Goal: Use online tool/utility: Utilize a website feature to perform a specific function

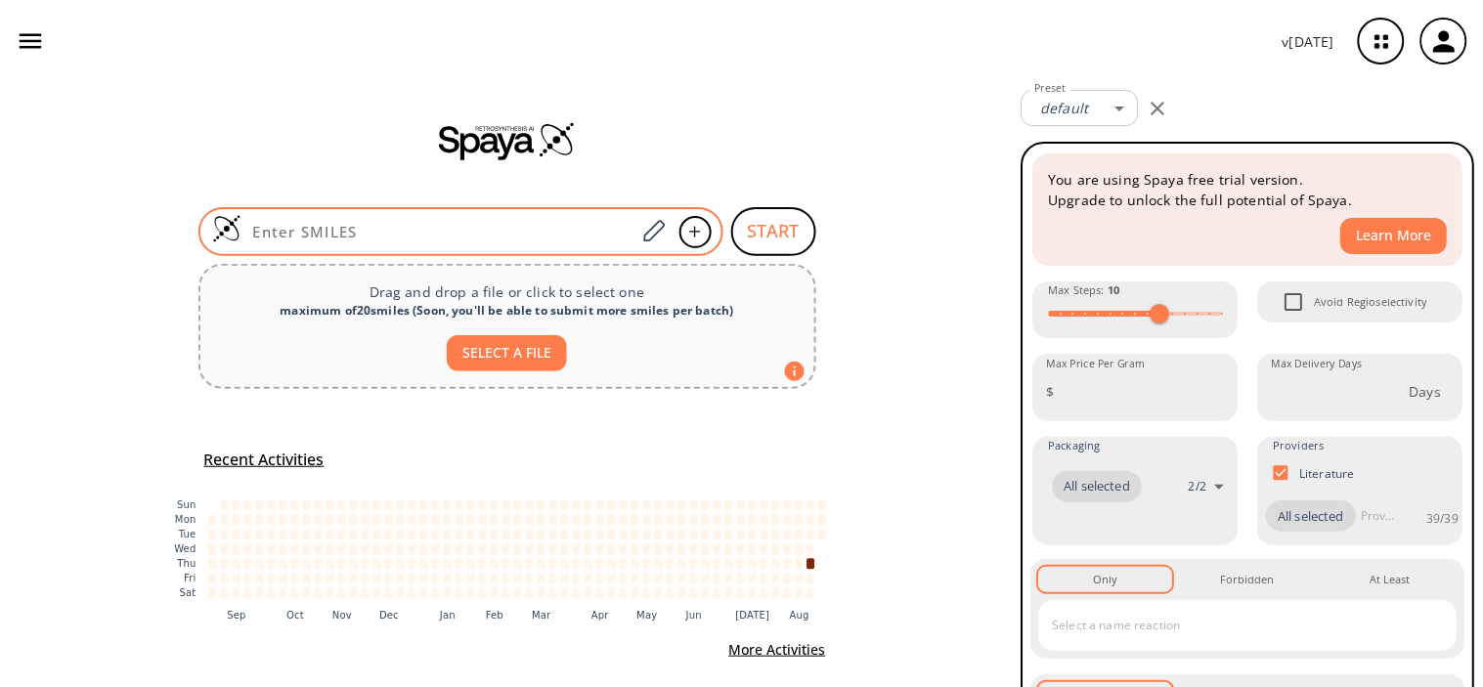
click at [436, 230] on input at bounding box center [438, 232] width 395 height 20
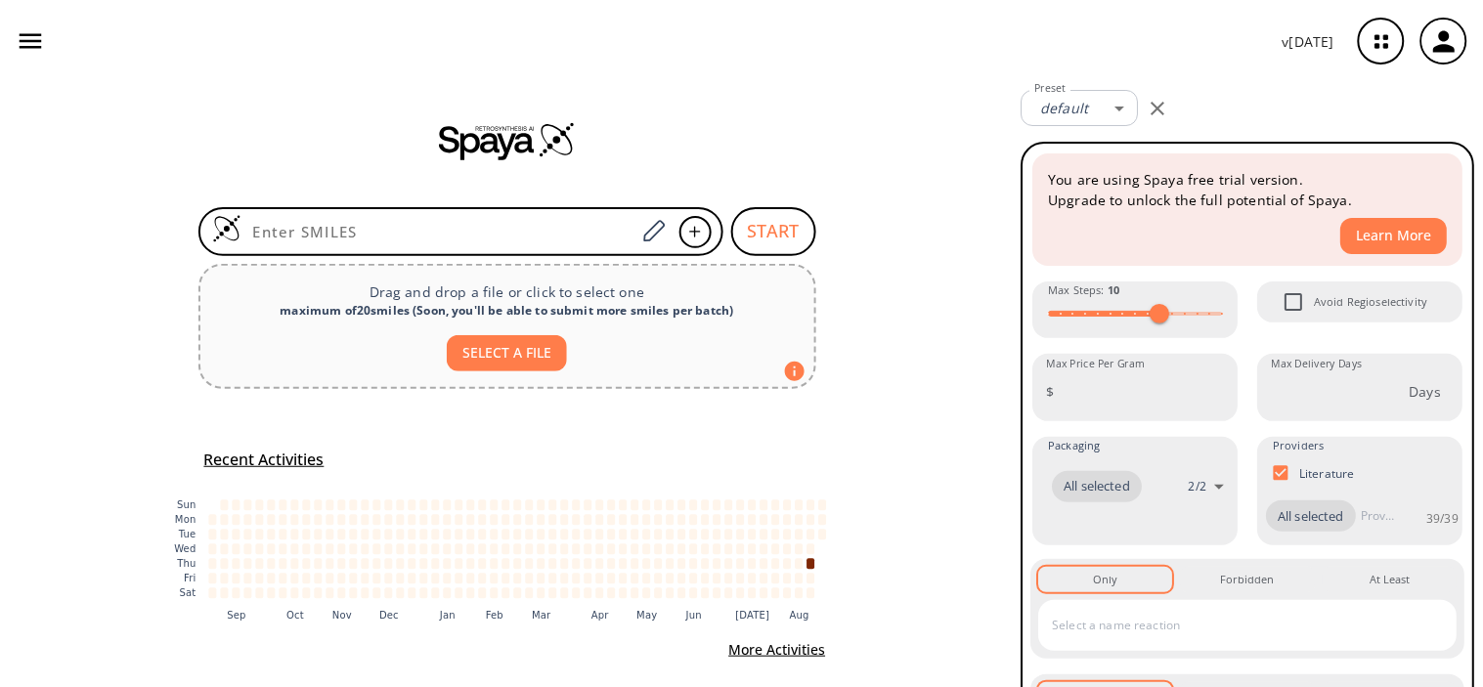
click at [335, 160] on div at bounding box center [507, 140] width 1014 height 117
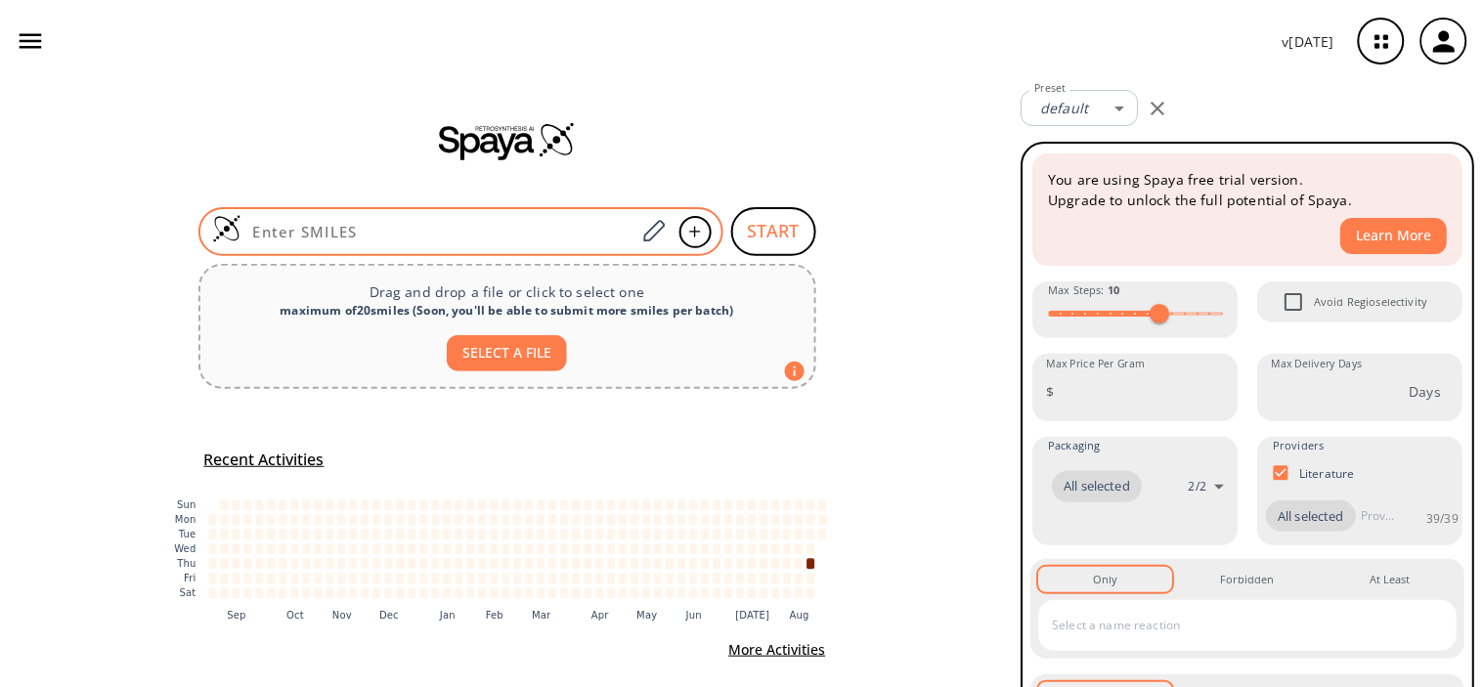
click at [414, 222] on input at bounding box center [438, 232] width 395 height 20
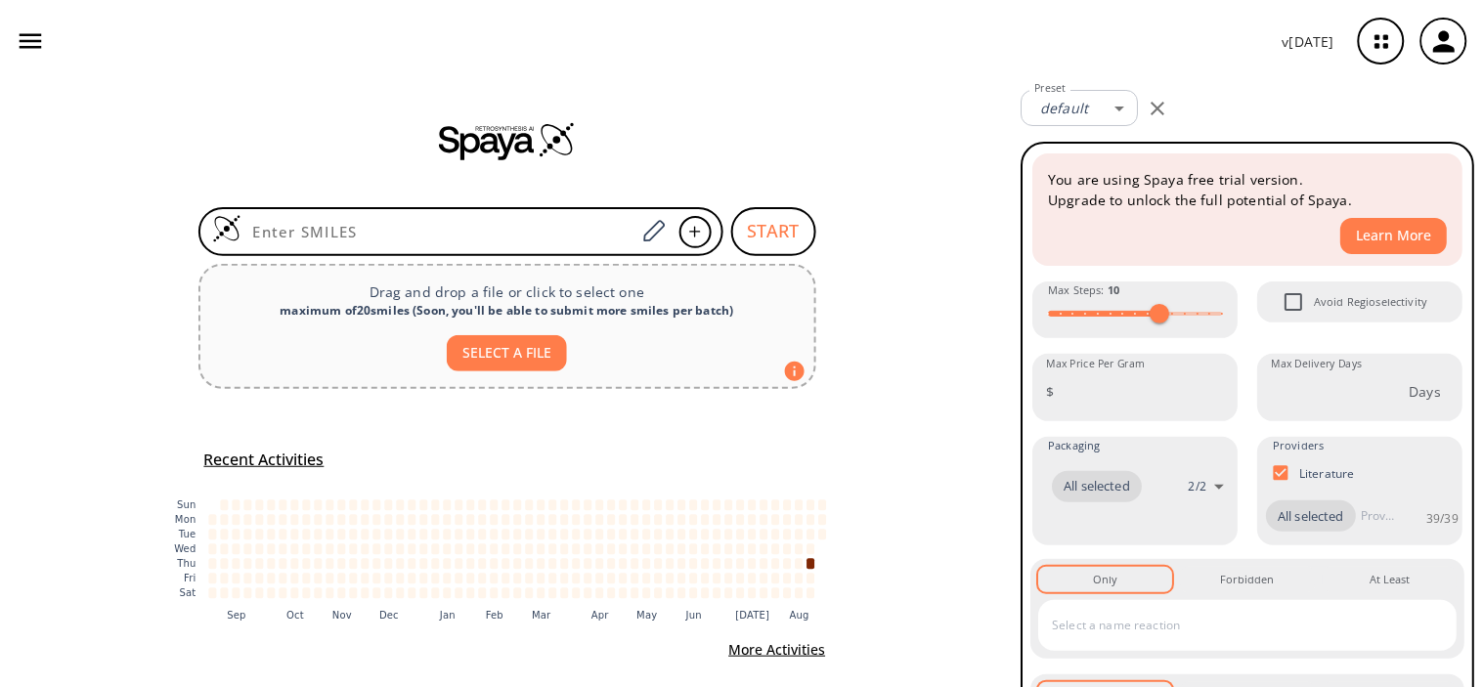
click at [269, 154] on div at bounding box center [507, 140] width 1014 height 39
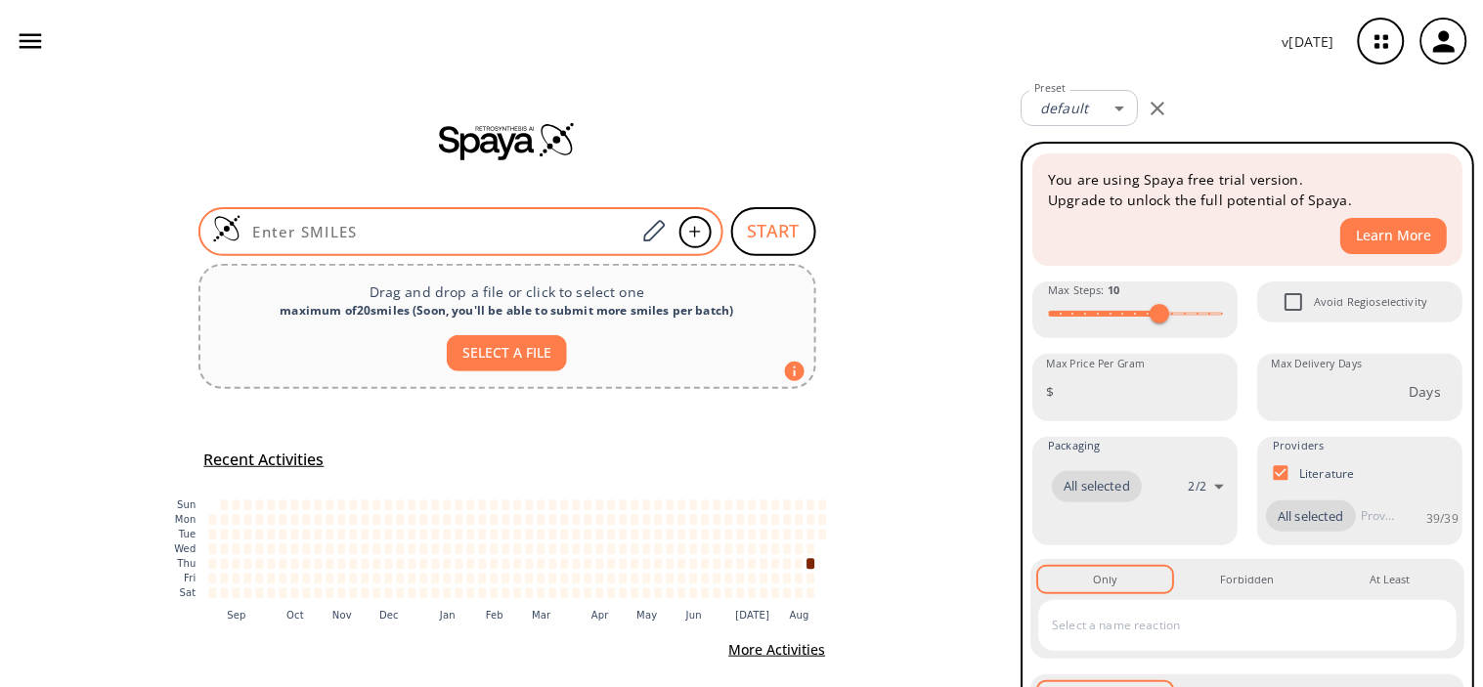
click at [349, 239] on input at bounding box center [438, 232] width 395 height 20
click at [640, 227] on icon at bounding box center [653, 231] width 26 height 25
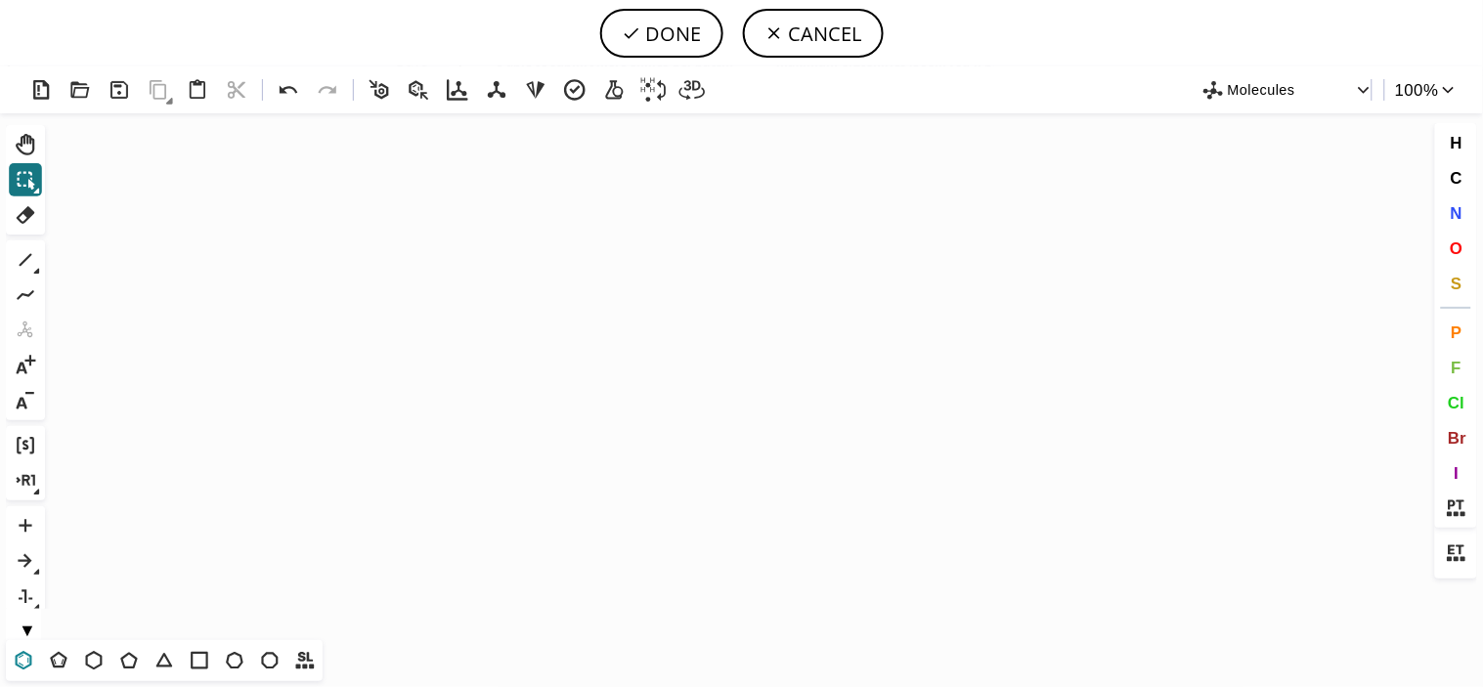
click at [20, 656] on icon at bounding box center [24, 660] width 17 height 19
drag, startPoint x: 741, startPoint y: 347, endPoint x: 821, endPoint y: 403, distance: 97.6
click at [741, 352] on icon "Created with [PERSON_NAME] 2.3.0" at bounding box center [740, 375] width 1377 height 527
click at [796, 31] on button "CANCEL" at bounding box center [813, 33] width 141 height 49
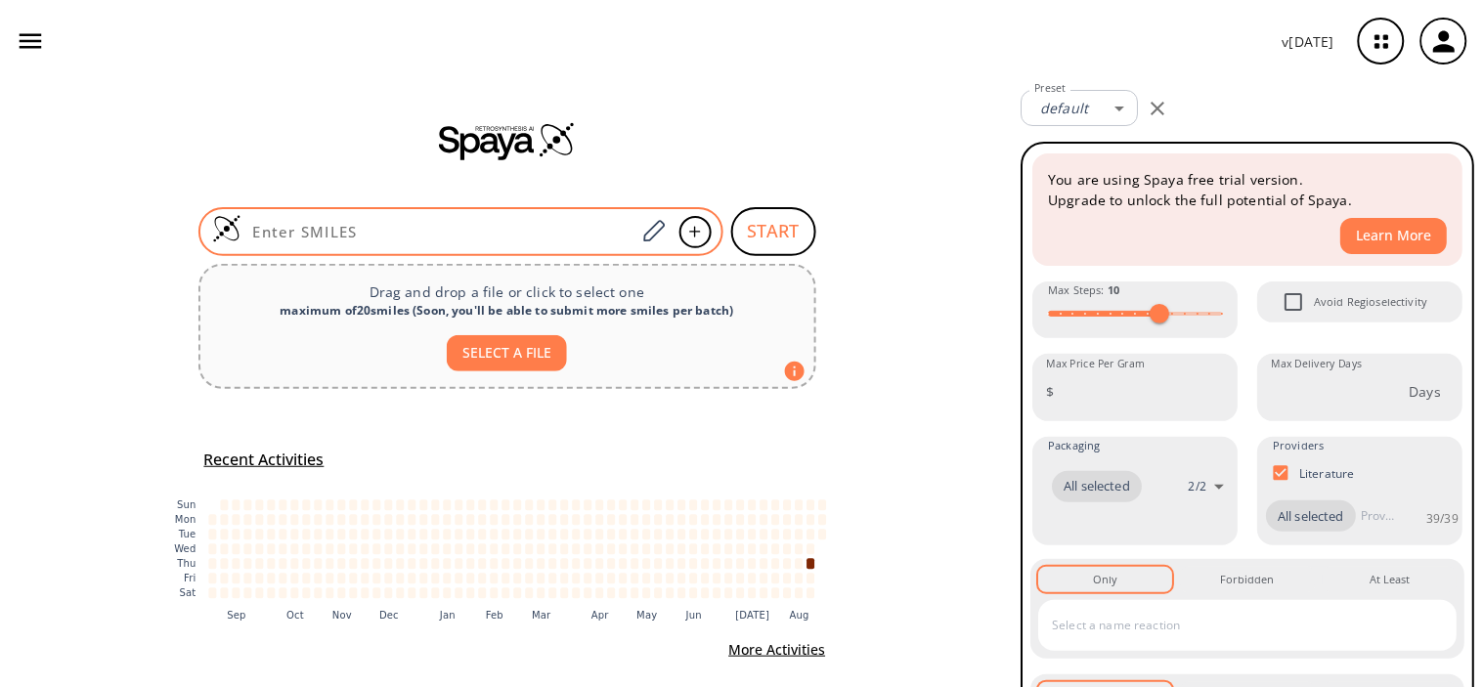
click at [571, 230] on input at bounding box center [438, 232] width 395 height 20
paste input "O=C1CC(C)(C)CC(C2=CC=C(Cl)C=C2)=C1CO"
type input "O=C1CC(C)(C)CC(C2=CC=C(Cl)C=C2)=C1CO"
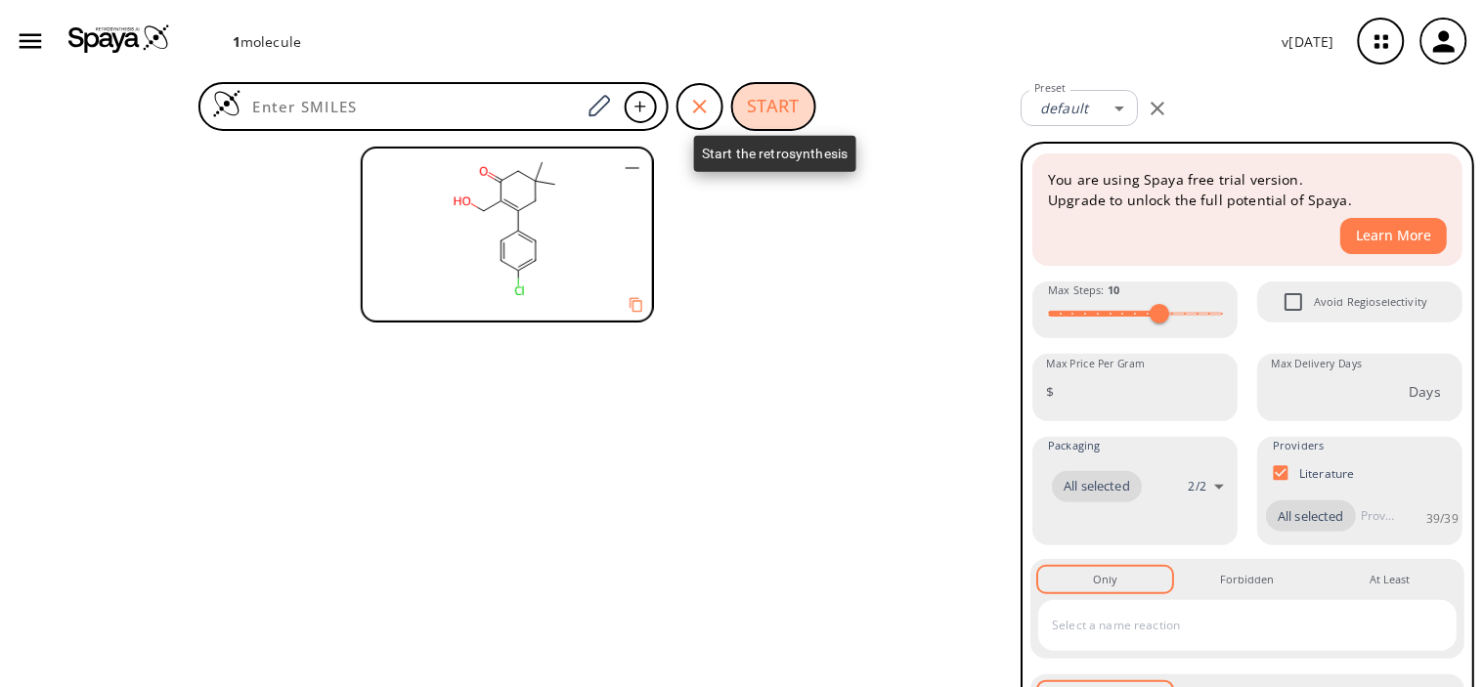
click at [790, 105] on button "START" at bounding box center [773, 106] width 85 height 49
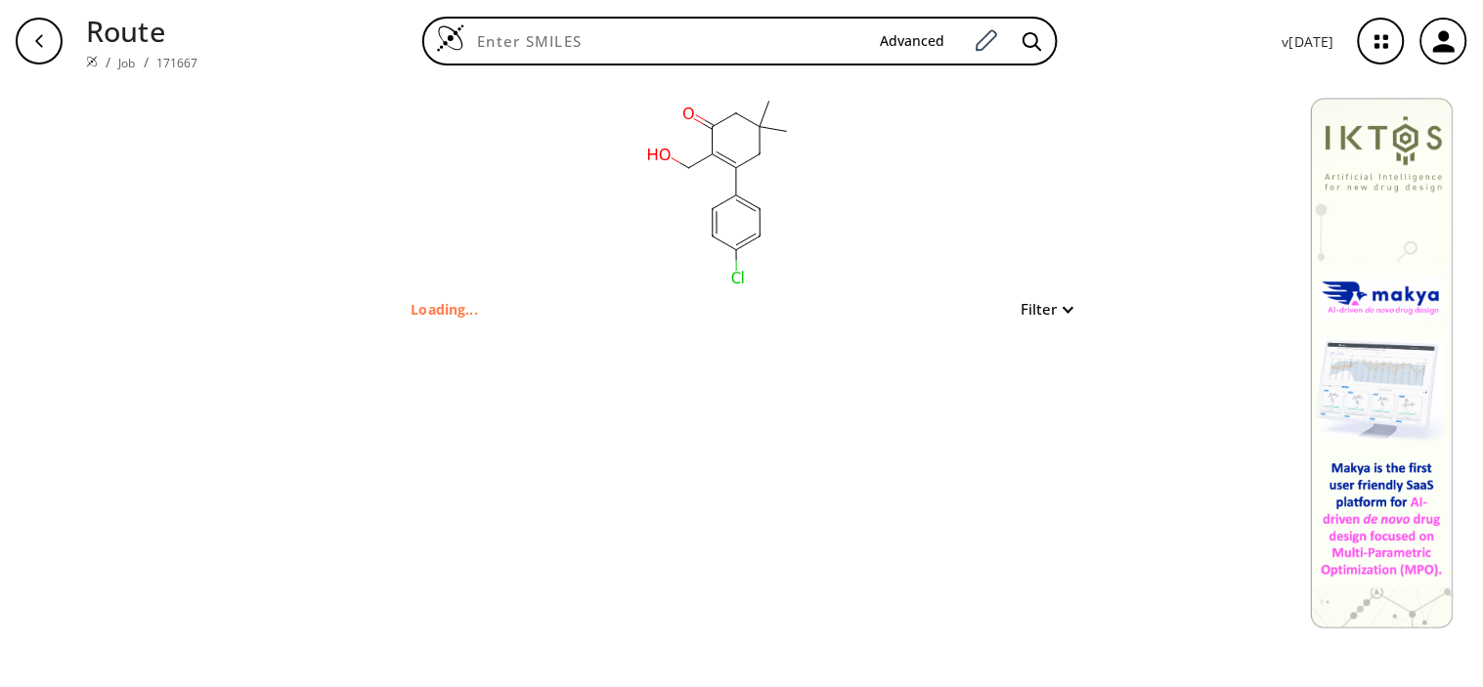
click at [1068, 308] on button "Filter" at bounding box center [1041, 309] width 63 height 15
click at [1068, 308] on div at bounding box center [741, 343] width 1483 height 687
click at [1034, 313] on button "Filter" at bounding box center [1041, 309] width 63 height 15
click at [1022, 309] on div at bounding box center [741, 343] width 1483 height 687
click at [1053, 304] on button "Filter" at bounding box center [1041, 309] width 63 height 15
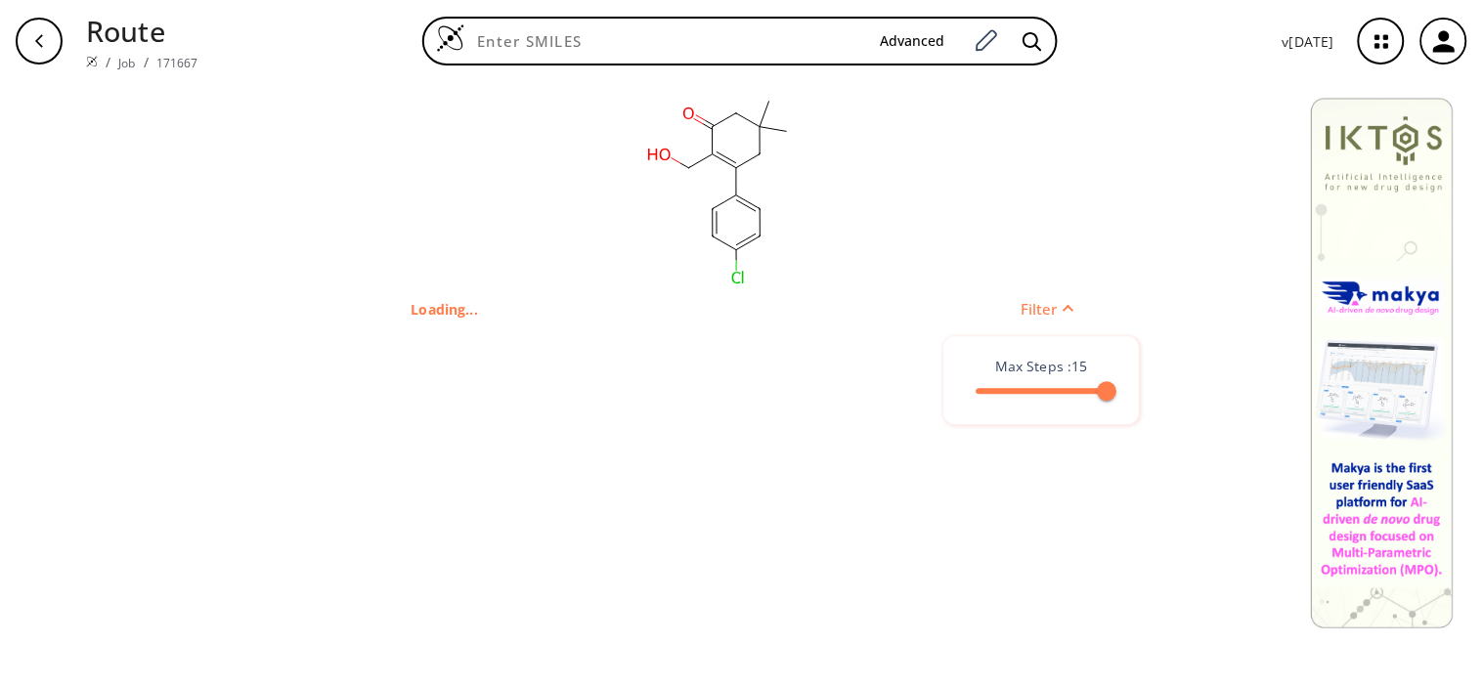
click at [1053, 304] on div at bounding box center [741, 343] width 1483 height 687
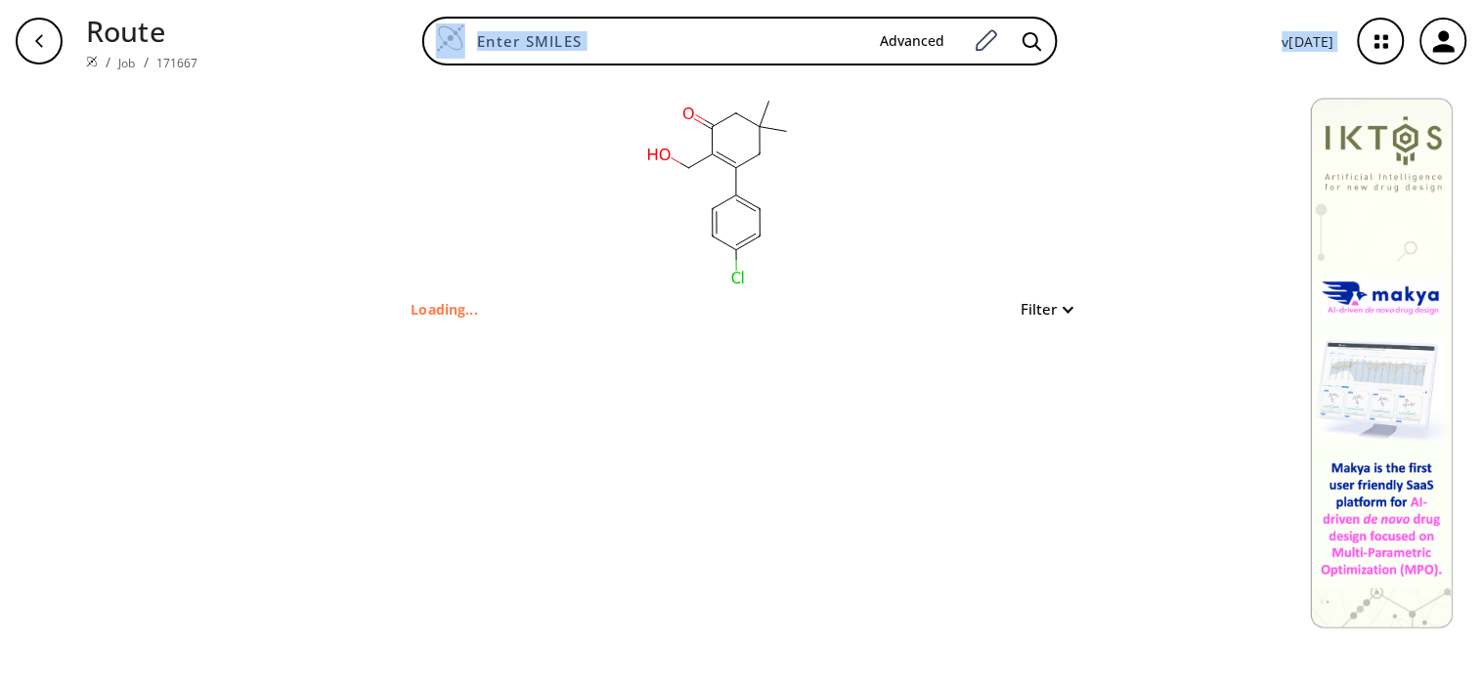
drag, startPoint x: 584, startPoint y: 72, endPoint x: 776, endPoint y: 191, distance: 226.0
click at [770, 197] on div "Route / Job / 171667 Advanced v [DATE] clear Loading... Filter" at bounding box center [741, 343] width 1483 height 687
click at [865, 153] on rect at bounding box center [719, 189] width 391 height 215
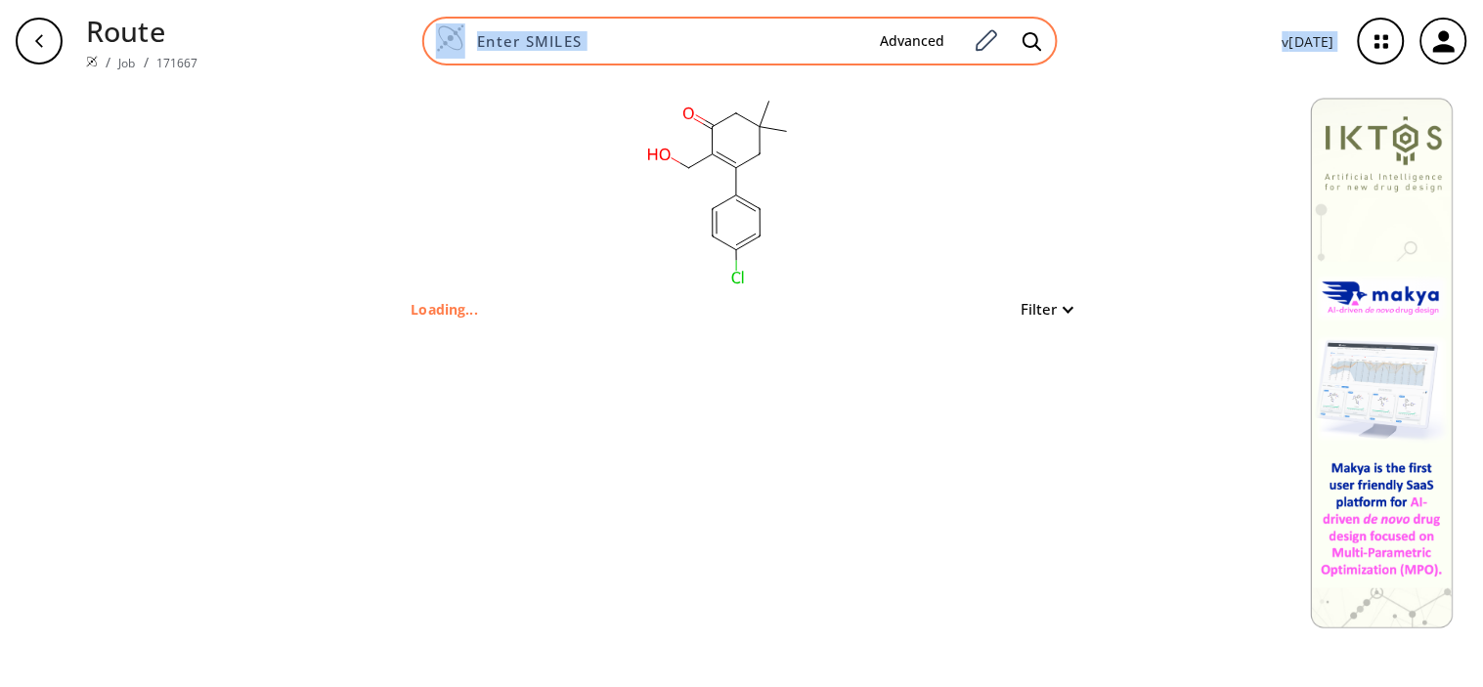
click at [602, 36] on input at bounding box center [664, 41] width 399 height 20
click at [607, 33] on input at bounding box center [664, 41] width 399 height 20
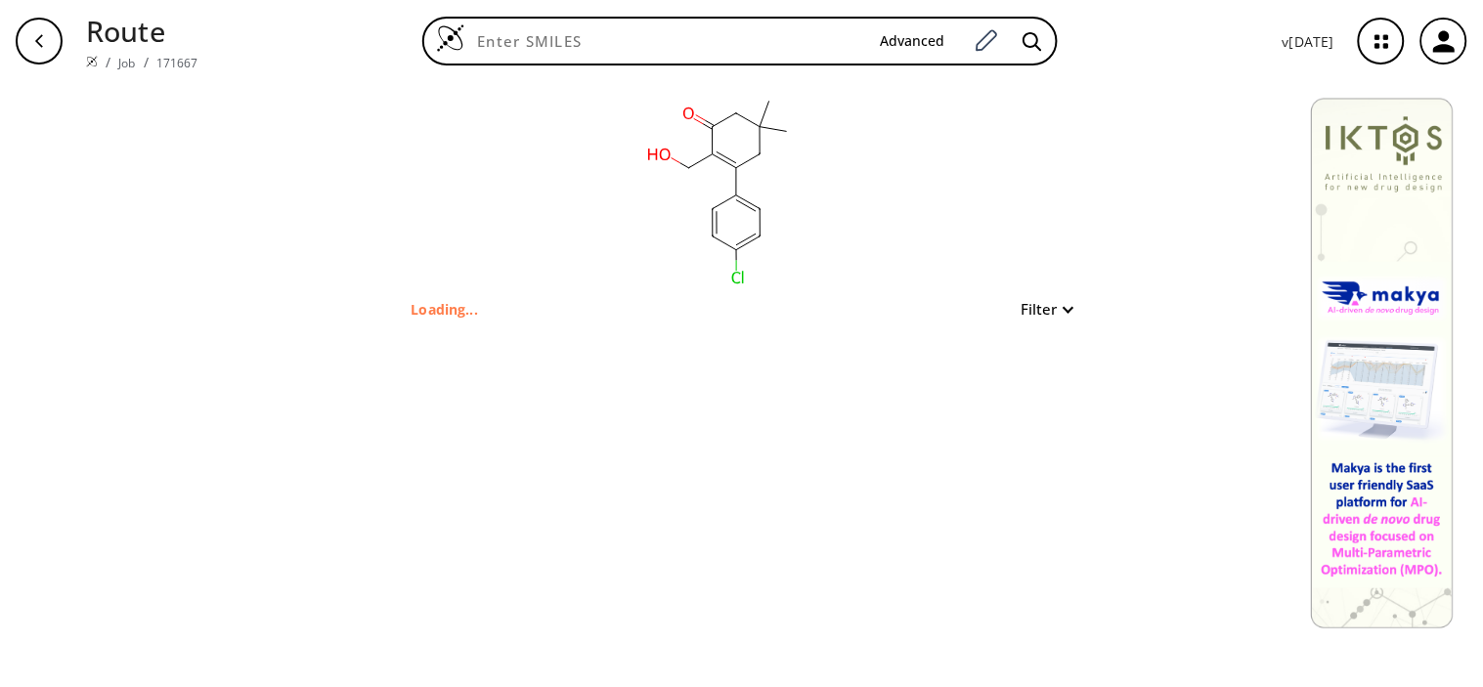
click at [352, 84] on div "clear Loading... Filter" at bounding box center [741, 384] width 1483 height 605
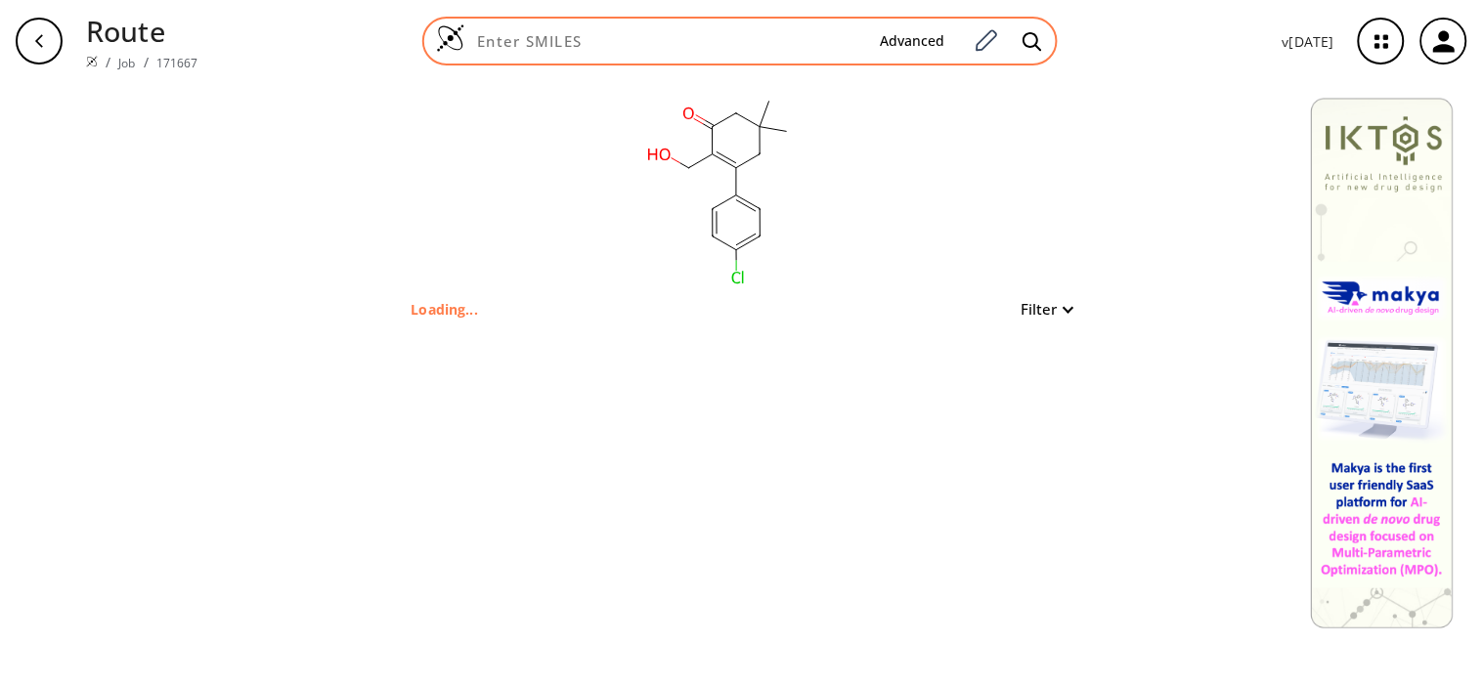
click at [590, 41] on input at bounding box center [664, 41] width 399 height 20
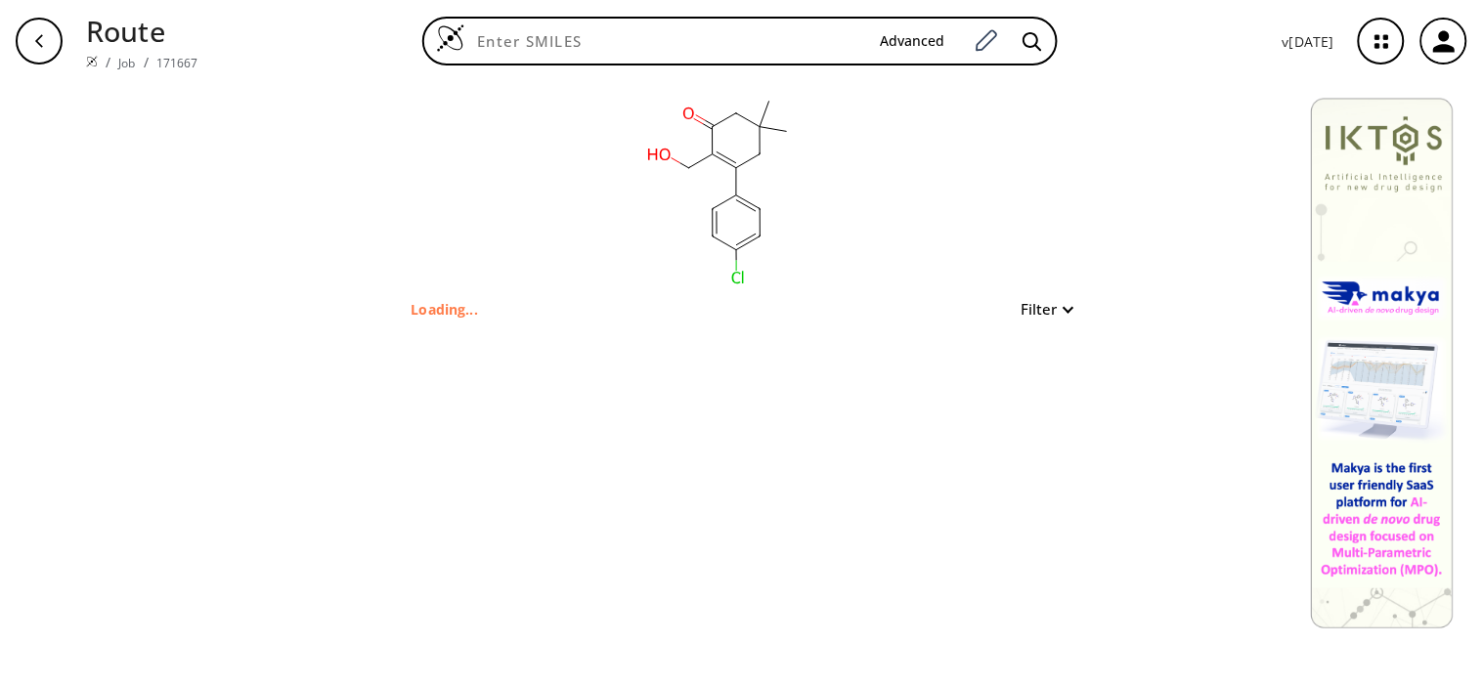
click at [371, 83] on div "clear Loading... Filter" at bounding box center [741, 384] width 1483 height 605
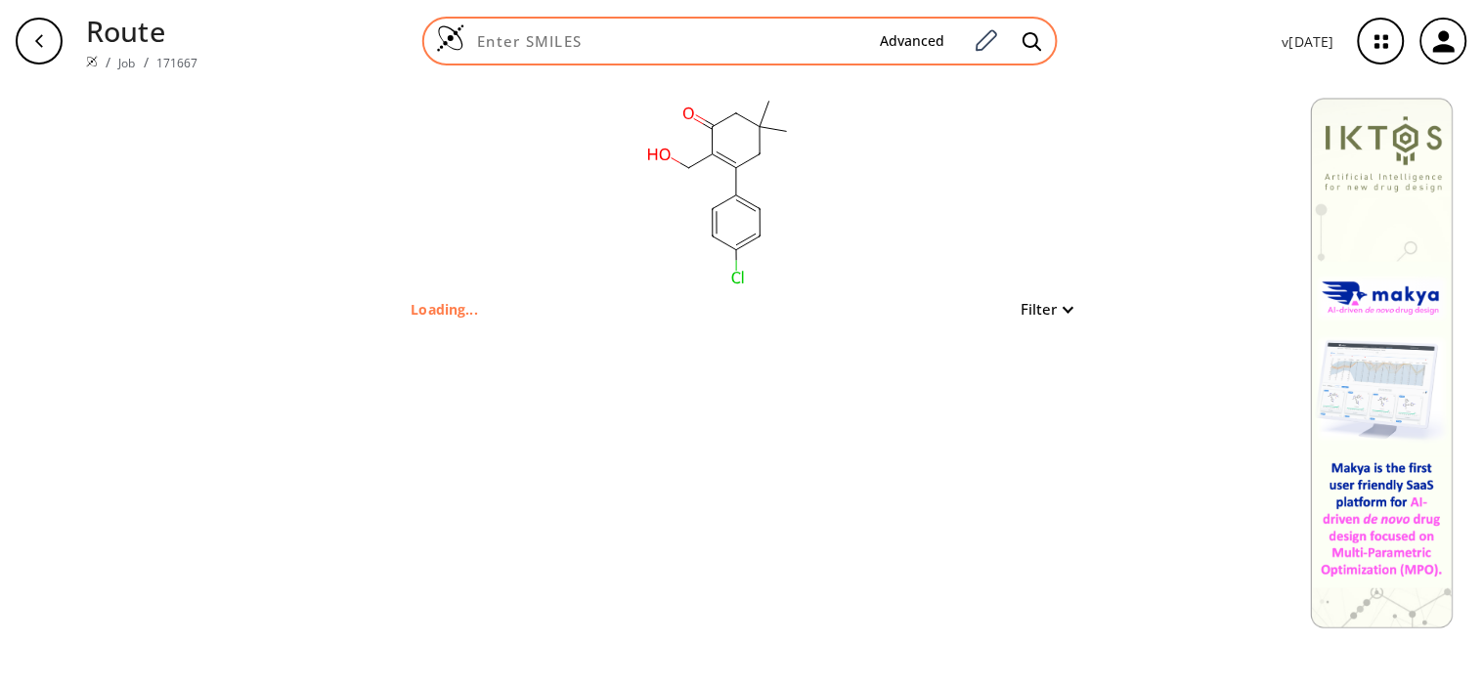
click at [734, 53] on div "Advanced" at bounding box center [739, 41] width 635 height 49
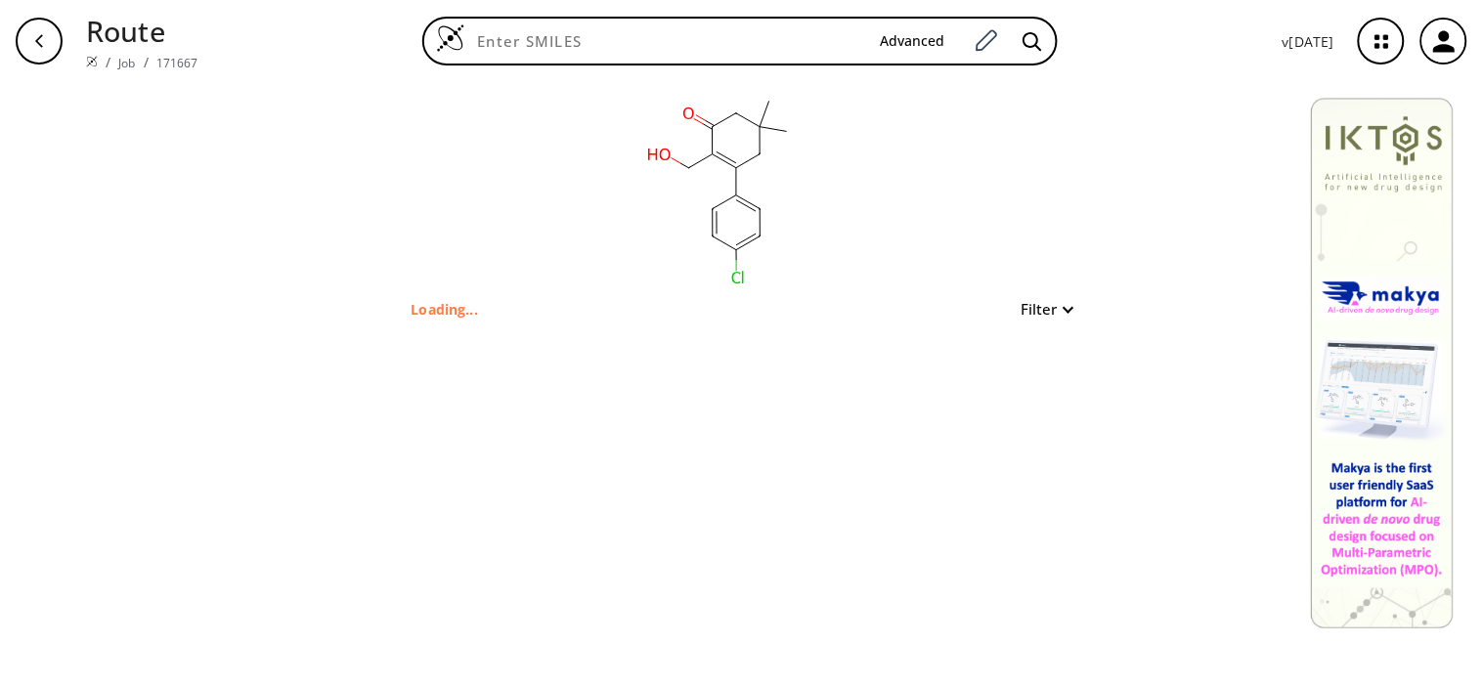
click at [738, 167] on icon at bounding box center [747, 161] width 23 height 14
click at [465, 310] on p "Loading..." at bounding box center [445, 309] width 67 height 21
click at [348, 297] on div "clear Loading... Filter" at bounding box center [741, 384] width 1483 height 605
click at [1050, 313] on button "Filter" at bounding box center [1041, 309] width 63 height 15
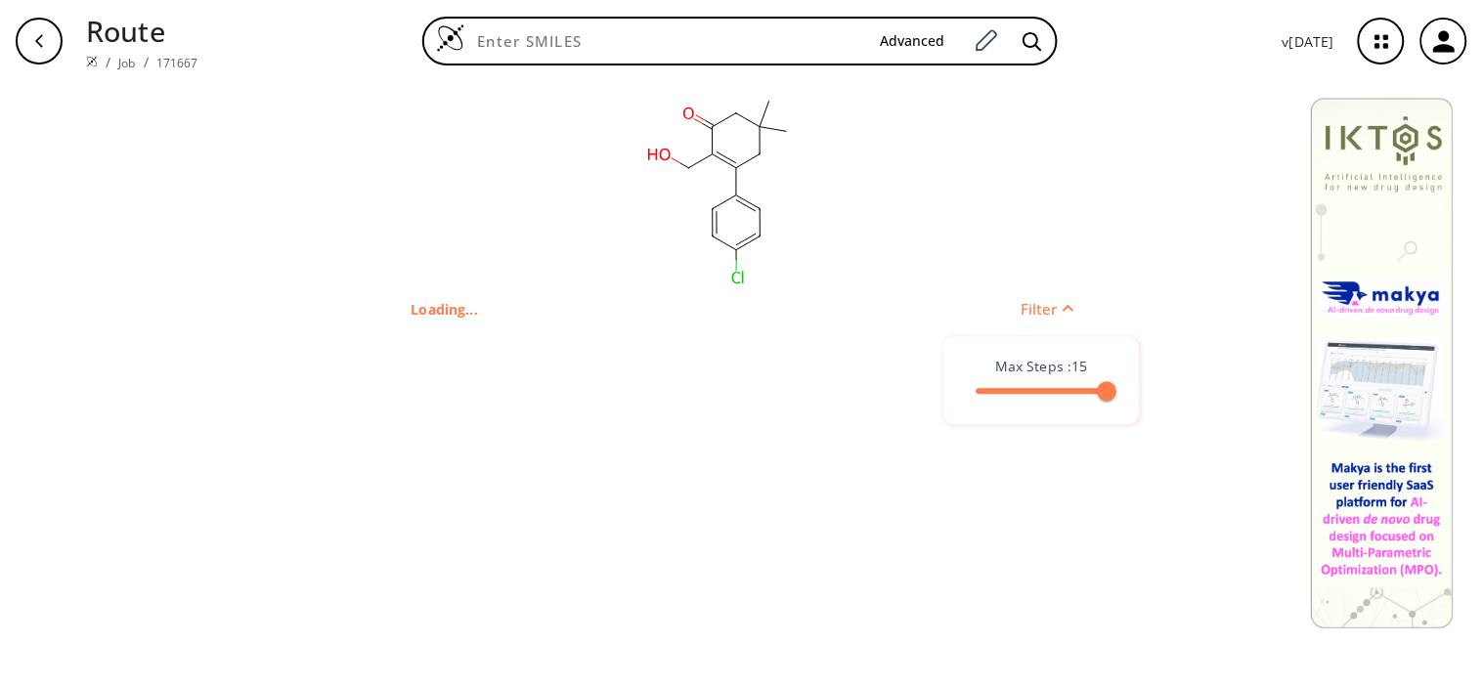
click at [1069, 316] on div at bounding box center [741, 343] width 1483 height 687
click at [1069, 309] on button "Filter" at bounding box center [1041, 309] width 63 height 15
click at [1069, 309] on div at bounding box center [741, 343] width 1483 height 687
click at [1069, 309] on button "Filter" at bounding box center [1041, 309] width 63 height 15
click at [1069, 309] on div at bounding box center [741, 343] width 1483 height 687
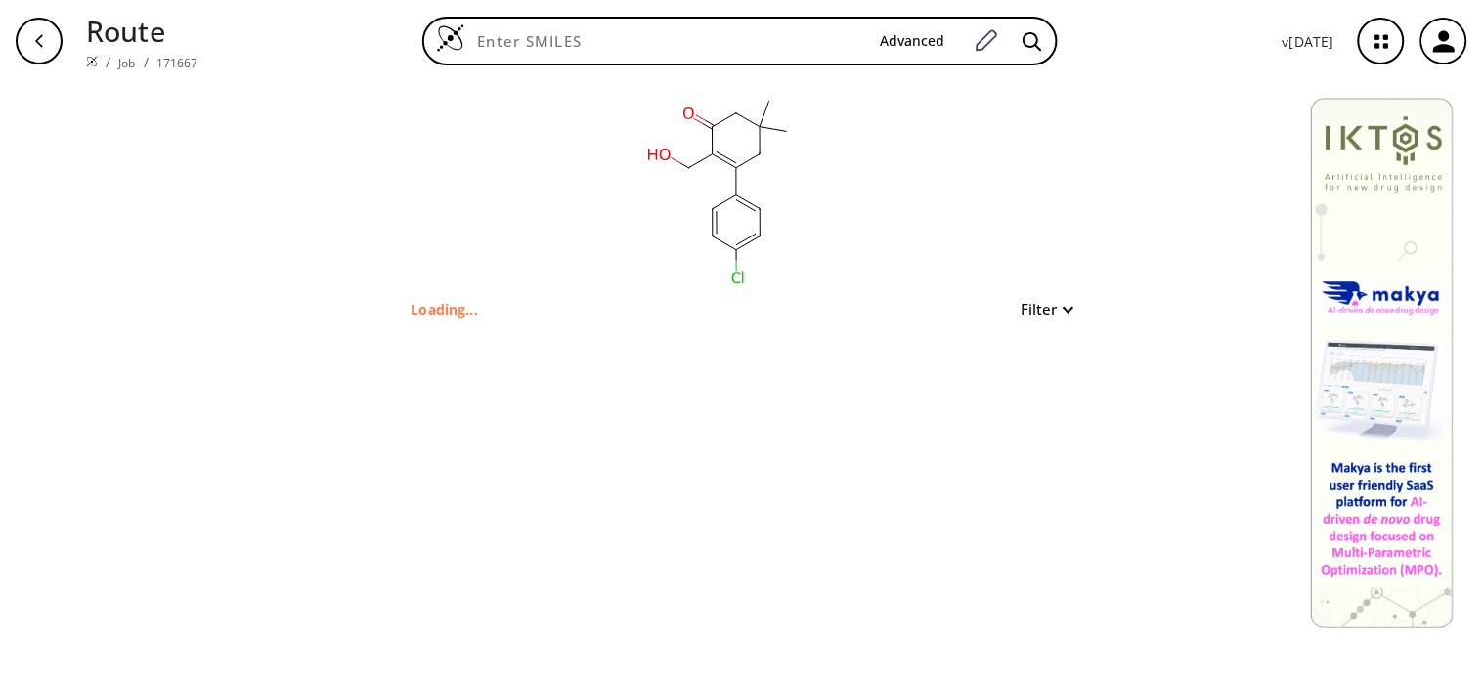
click at [1069, 309] on button "Filter" at bounding box center [1041, 309] width 63 height 15
click at [1039, 333] on div at bounding box center [741, 343] width 1483 height 687
click at [1030, 315] on button "Filter" at bounding box center [1041, 309] width 63 height 15
click at [959, 257] on div at bounding box center [741, 343] width 1483 height 687
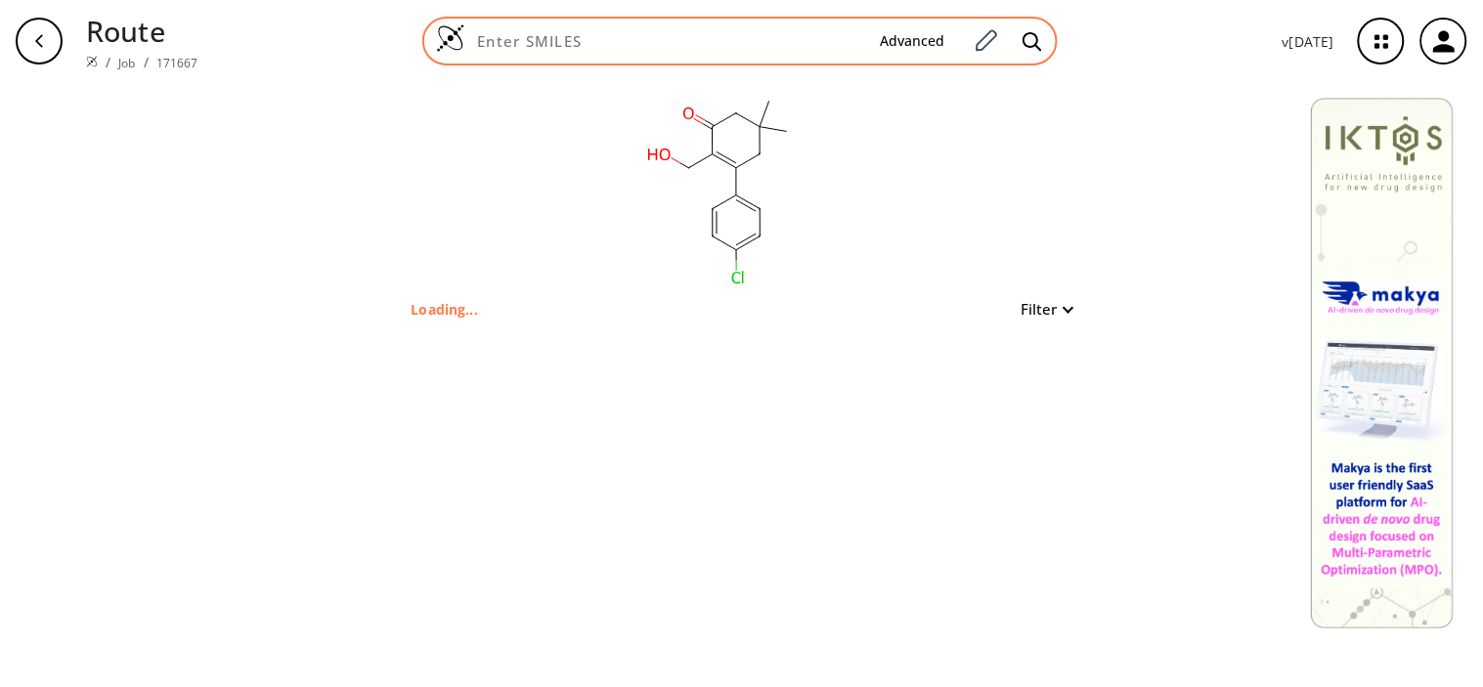
click at [796, 47] on input at bounding box center [664, 41] width 399 height 20
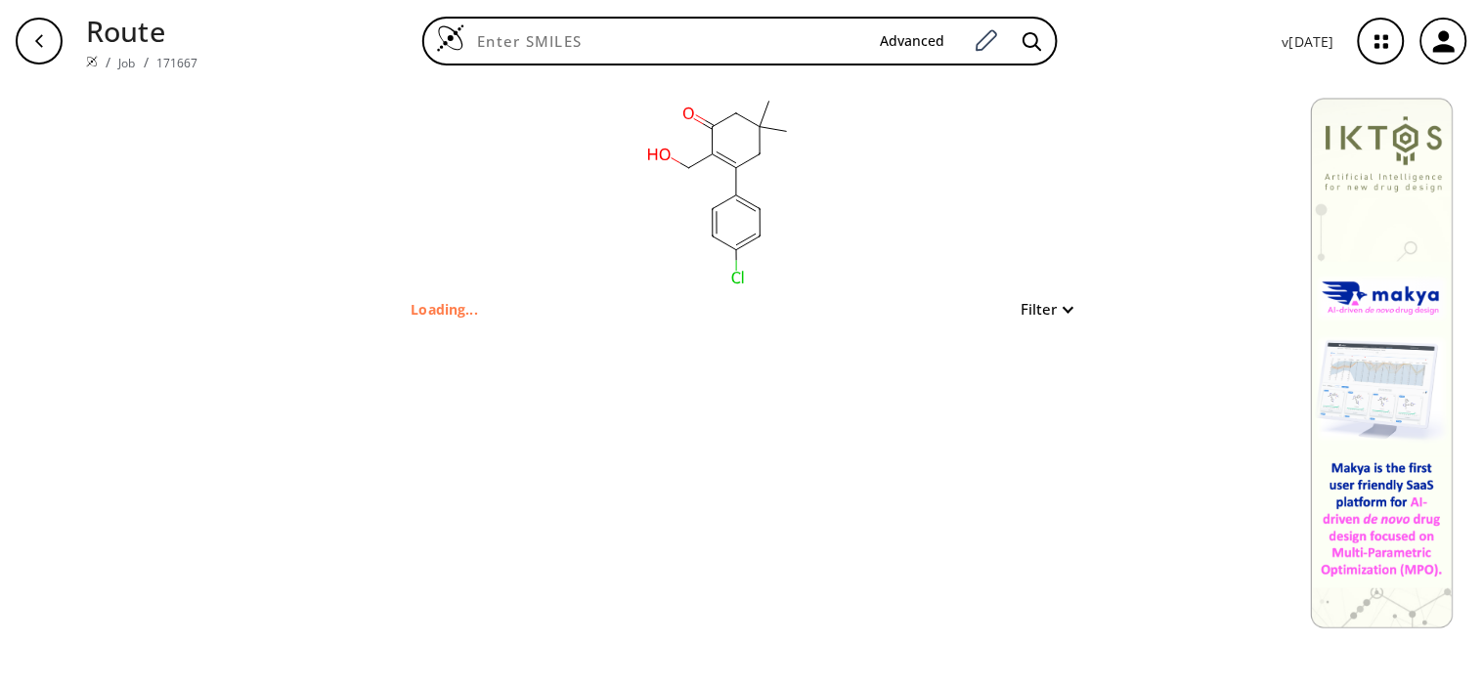
click at [911, 196] on rect at bounding box center [719, 189] width 391 height 215
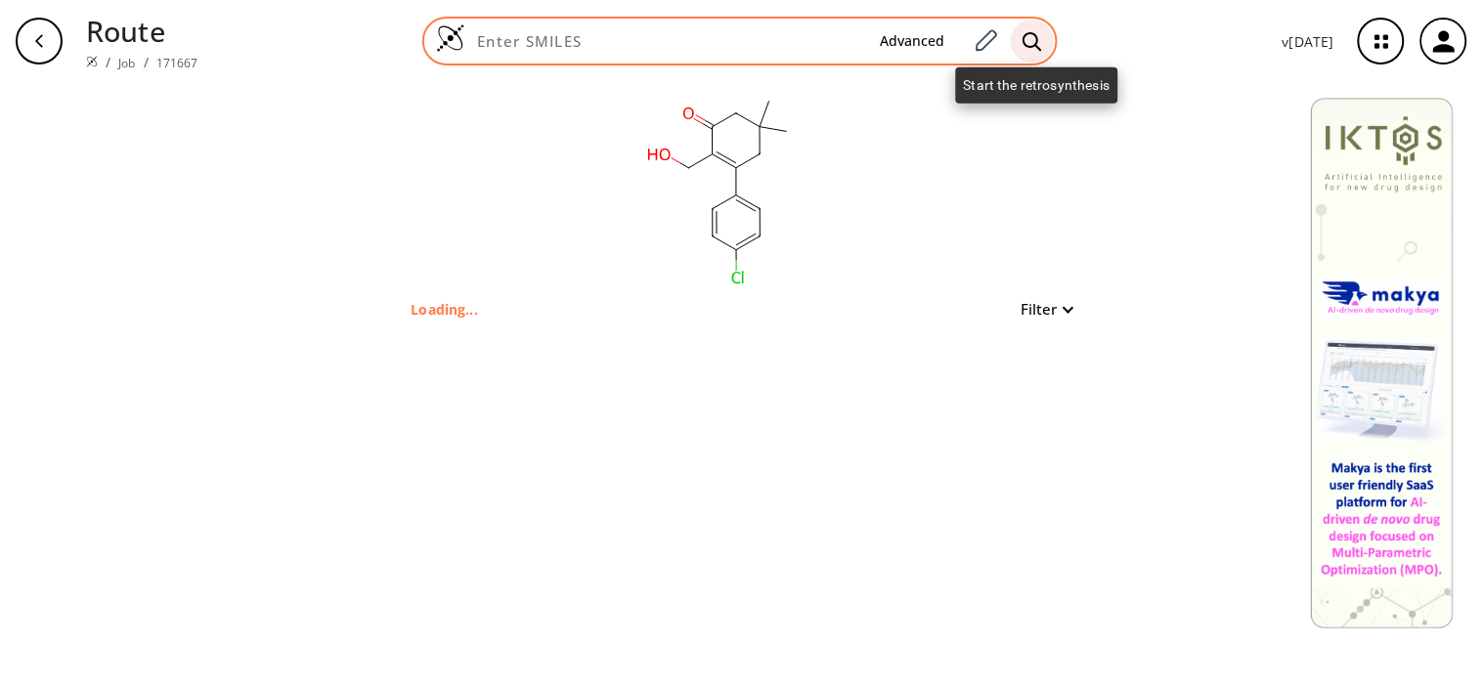
click at [1049, 36] on div at bounding box center [1032, 41] width 43 height 43
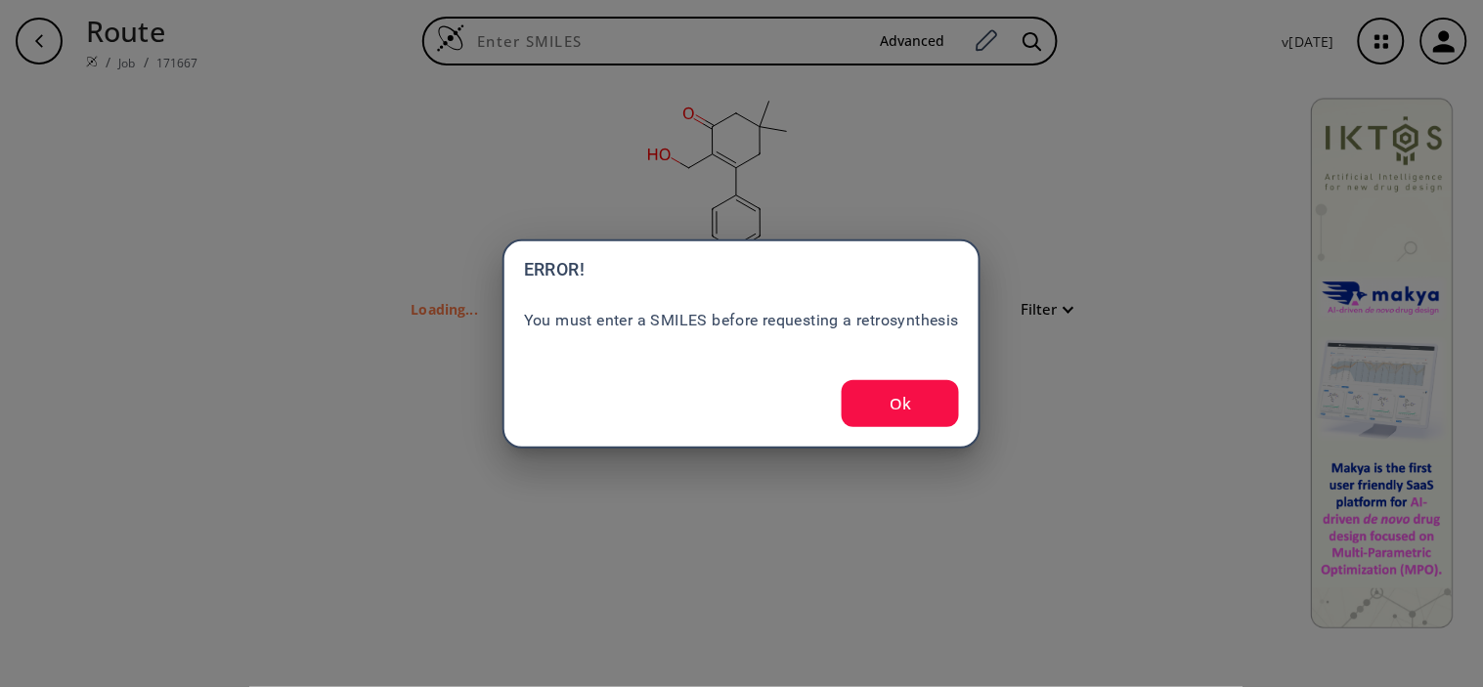
drag, startPoint x: 1000, startPoint y: 215, endPoint x: 929, endPoint y: 311, distance: 119.5
click at [1001, 215] on div "ERROR! You must enter a SMILES before requesting a retrosynthesis Ok" at bounding box center [741, 343] width 1483 height 687
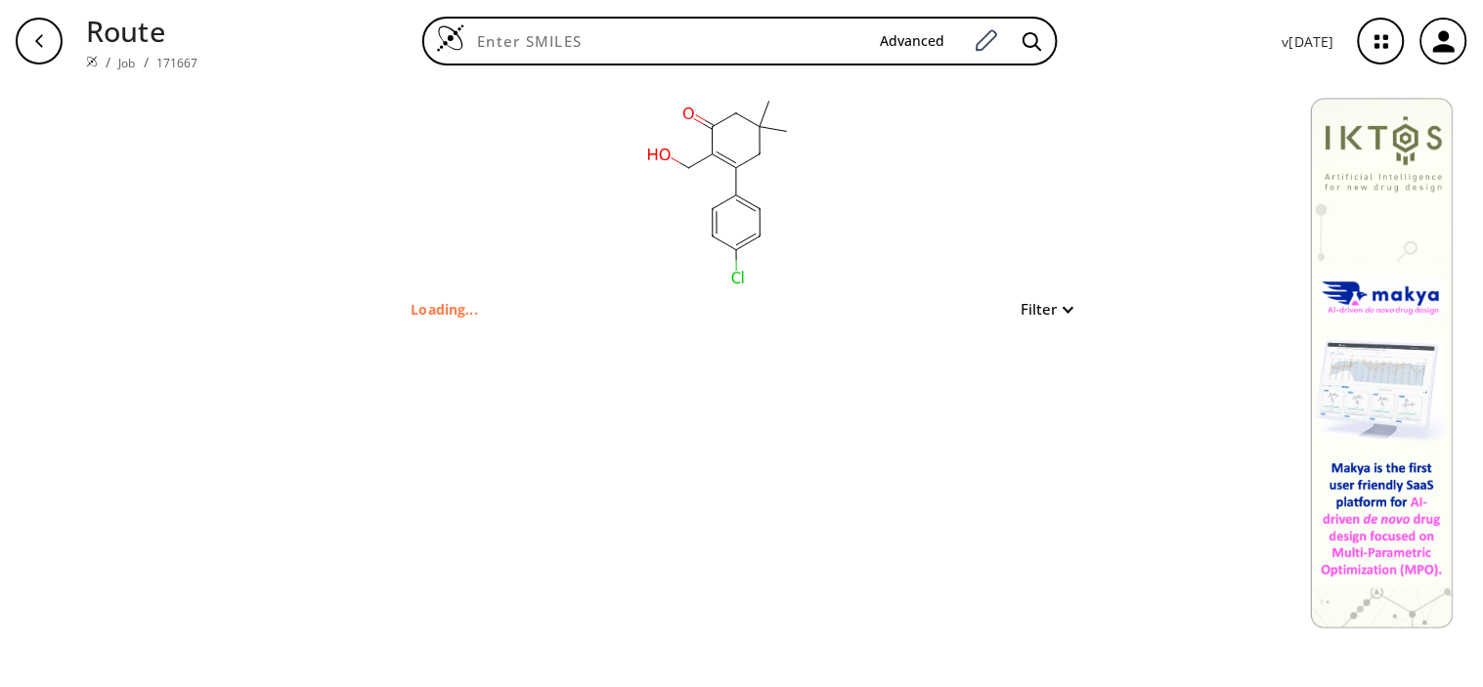
click at [739, 245] on icon at bounding box center [746, 240] width 20 height 12
click at [630, 130] on rect at bounding box center [719, 189] width 391 height 215
drag, startPoint x: 604, startPoint y: 100, endPoint x: 807, endPoint y: 272, distance: 266.4
click at [837, 275] on rect at bounding box center [719, 189] width 391 height 215
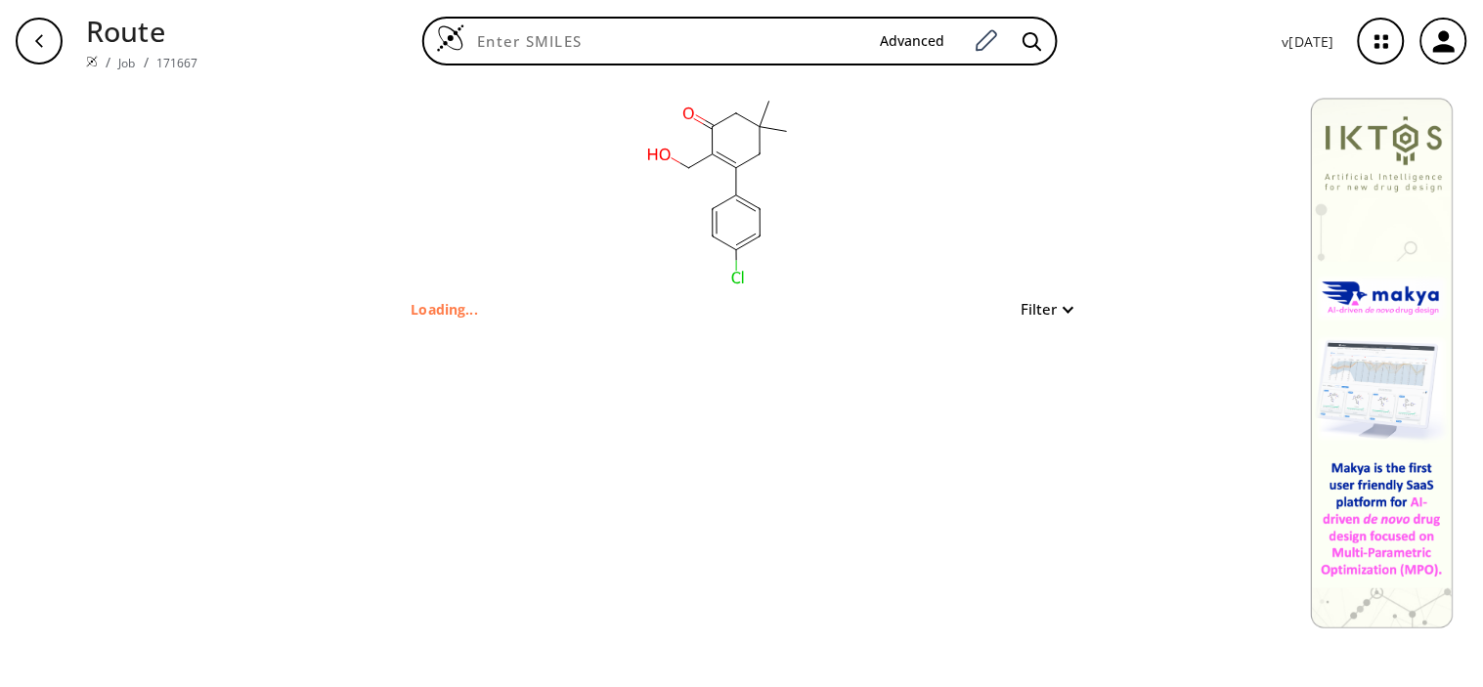
click at [761, 278] on rect at bounding box center [719, 189] width 391 height 215
click at [740, 278] on ellipse at bounding box center [738, 278] width 17 height 18
click at [727, 250] on icon at bounding box center [724, 244] width 23 height 14
click at [467, 308] on p "Loading..." at bounding box center [445, 309] width 67 height 21
click at [1048, 314] on button "Filter" at bounding box center [1041, 309] width 63 height 15
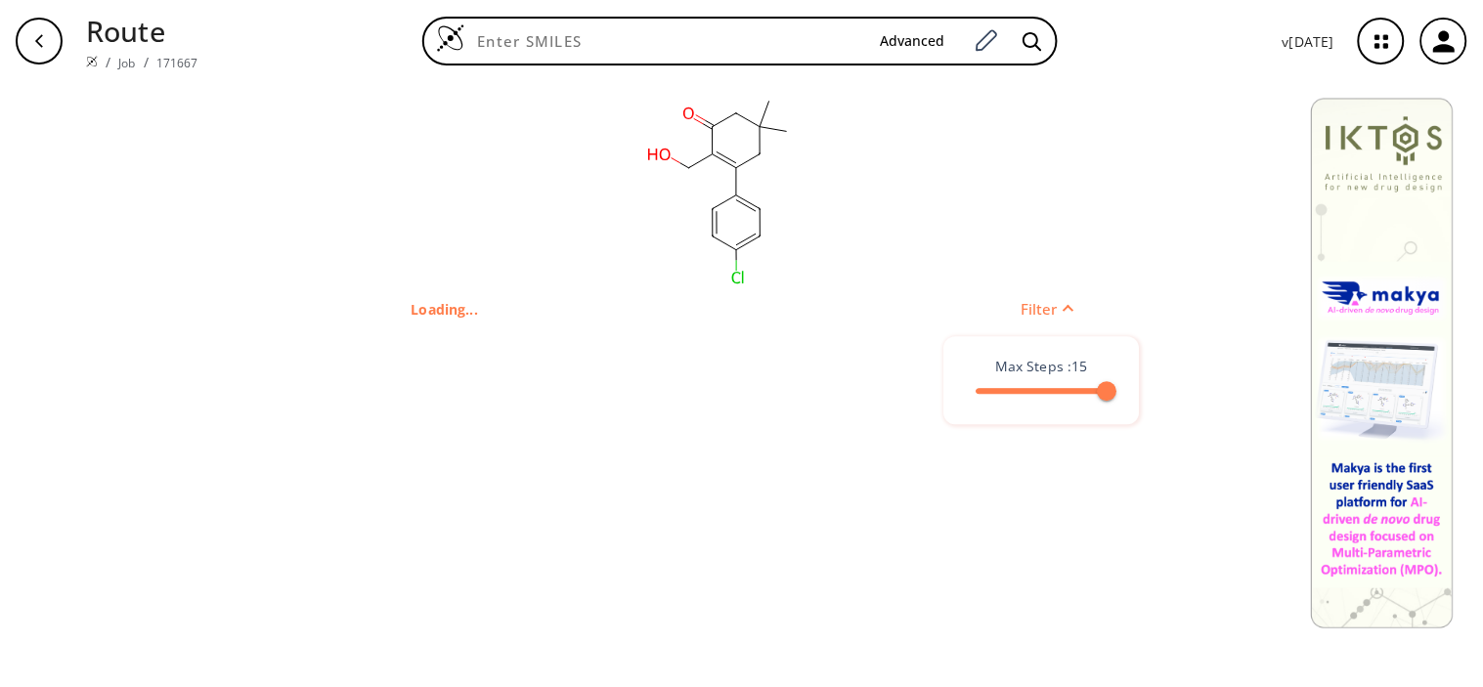
click at [1048, 314] on div at bounding box center [741, 343] width 1483 height 687
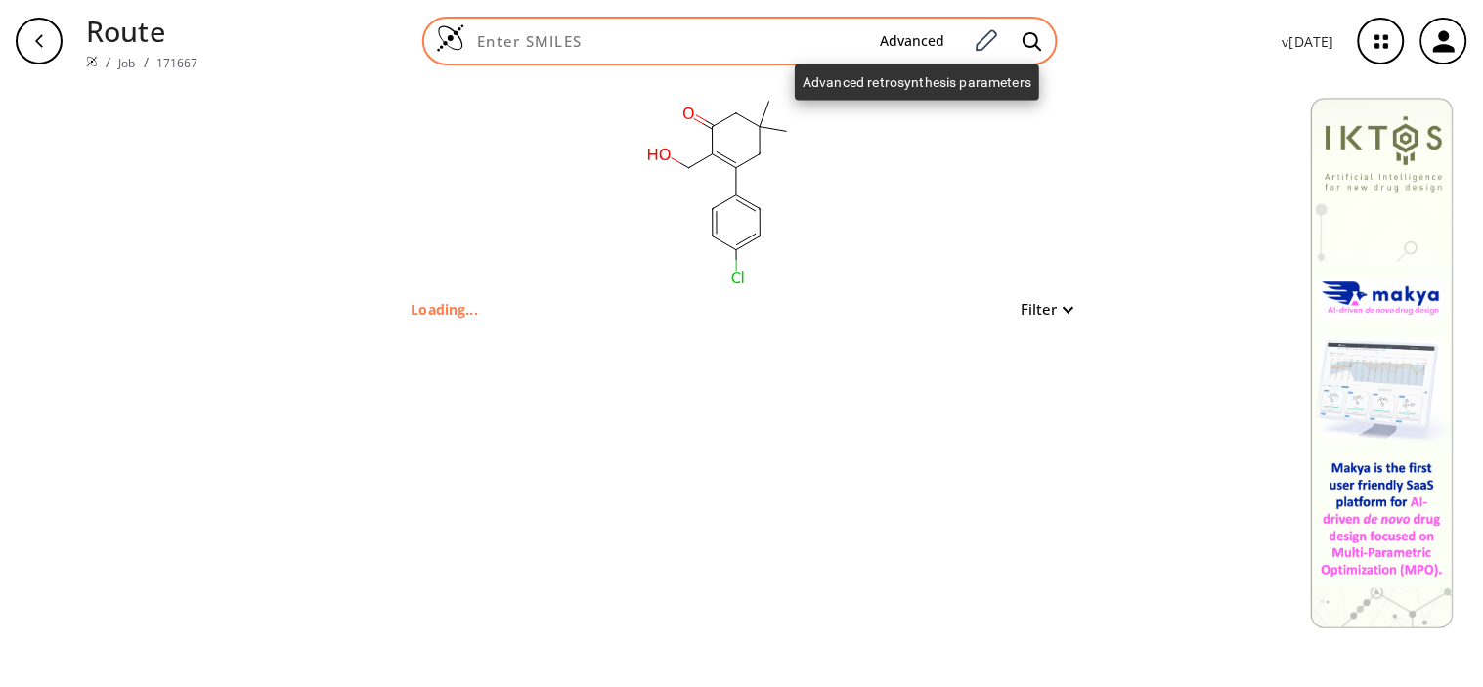
click at [876, 43] on button "Advanced" at bounding box center [912, 41] width 96 height 36
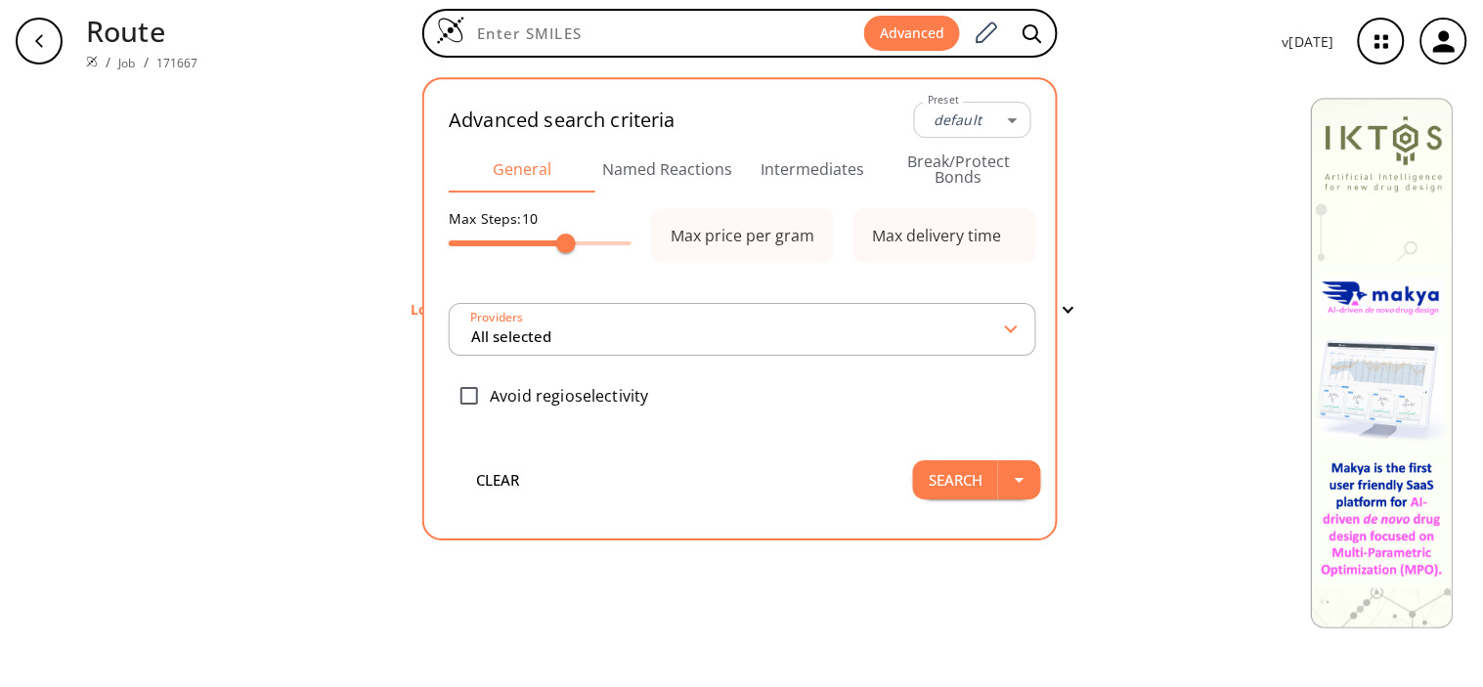
type input "All selected"
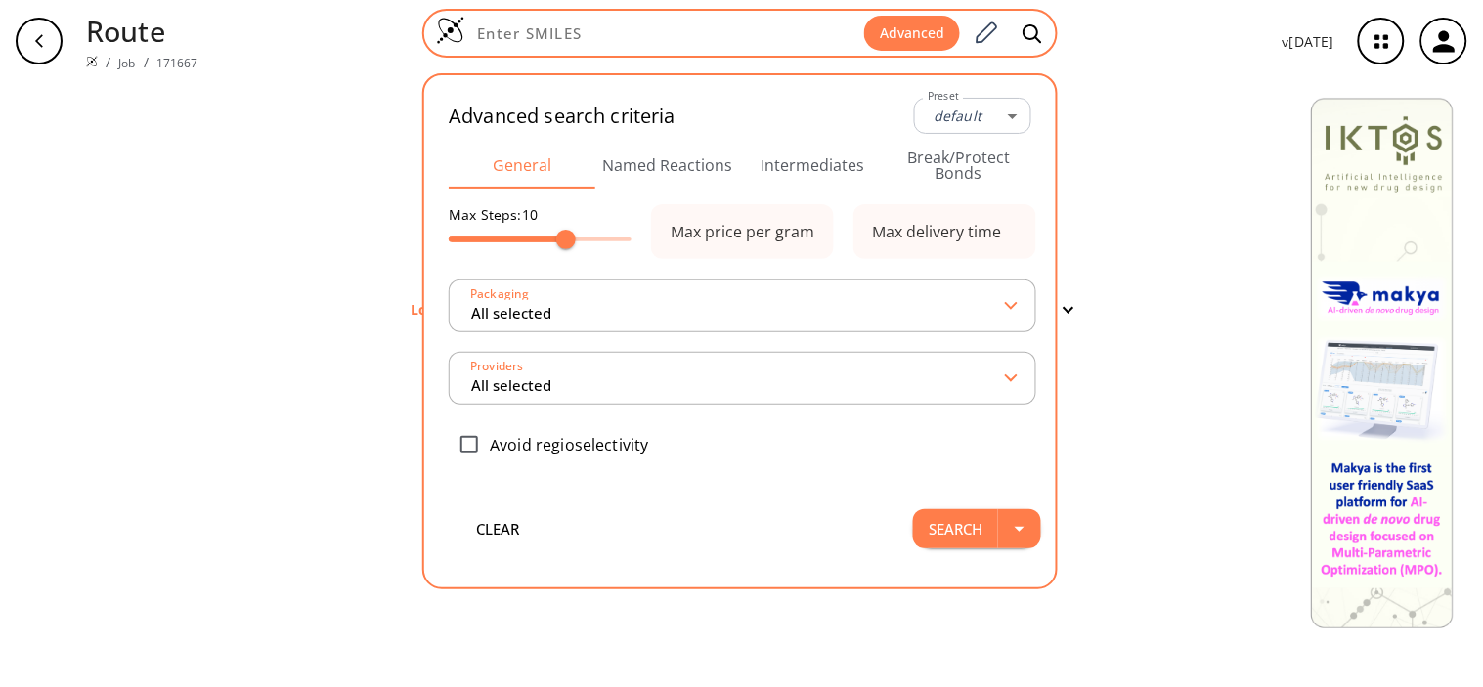
click at [747, 33] on input at bounding box center [664, 33] width 399 height 20
paste input "O=C1CC(C)(C)CC(C2=CC=C(Br)C=C2)=C1CO"
type input "O=C1CC(C)(C)CC(C2=CC=C(Br)C=C2)=C1CO"
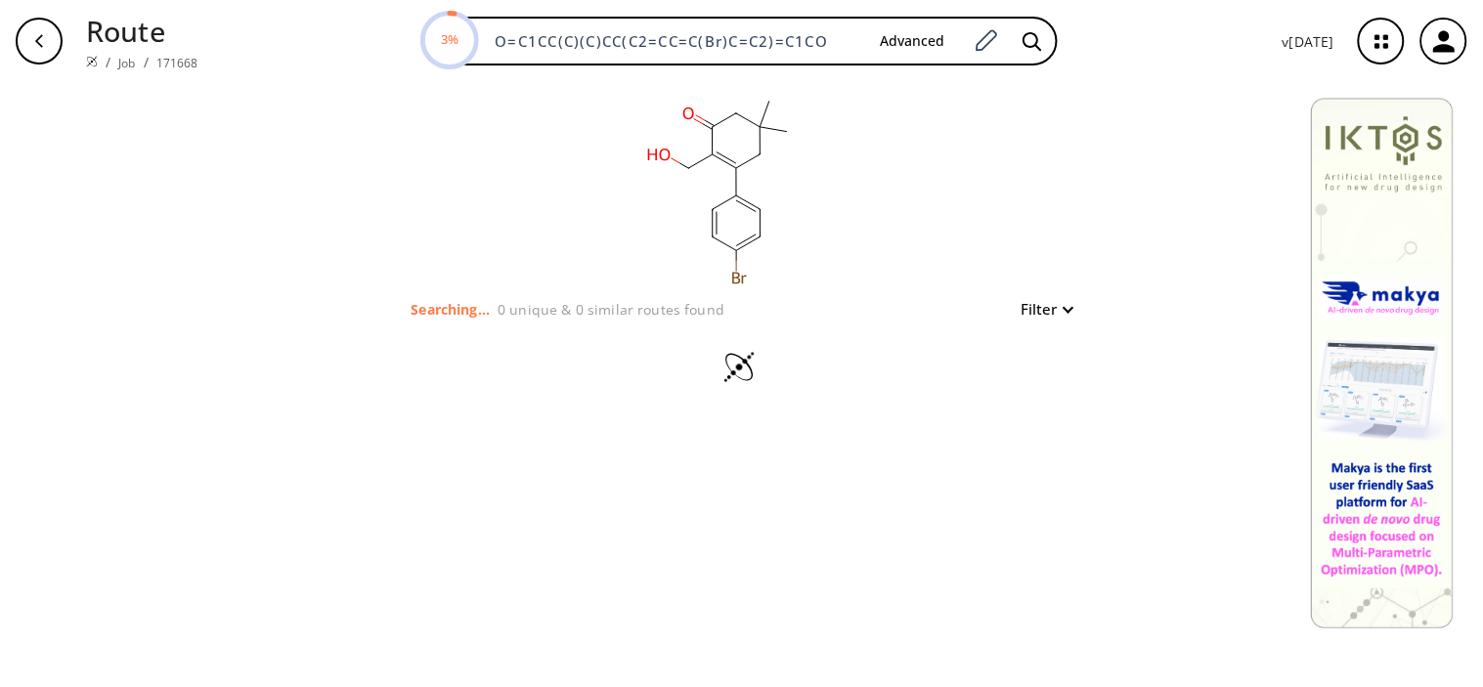
click at [726, 277] on rect at bounding box center [719, 189] width 391 height 215
click at [744, 281] on icon at bounding box center [744, 280] width 5 height 9
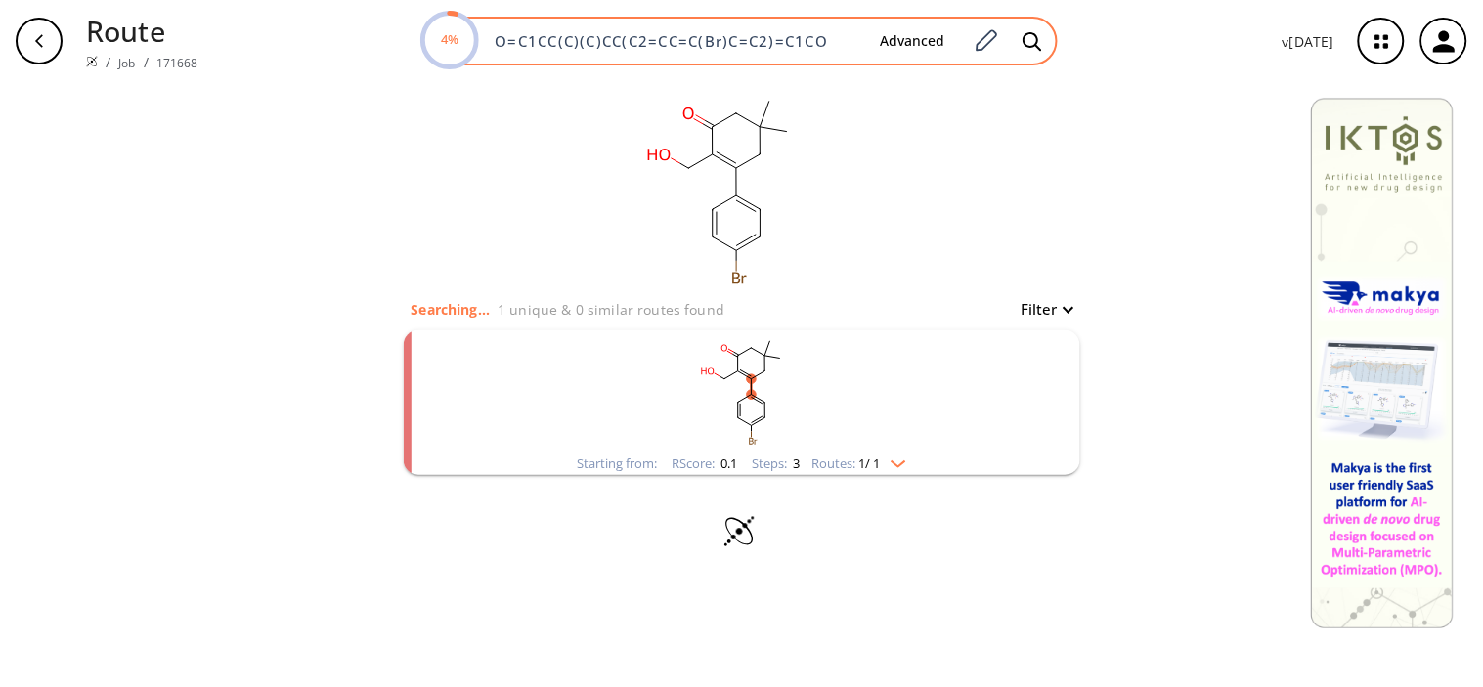
drag, startPoint x: 847, startPoint y: 24, endPoint x: 747, endPoint y: 43, distance: 101.4
click at [747, 43] on div "4% O=C1CC(C)(C)CC(C2=CC=C(Br)C=C2)=C1CO Advanced" at bounding box center [739, 41] width 635 height 49
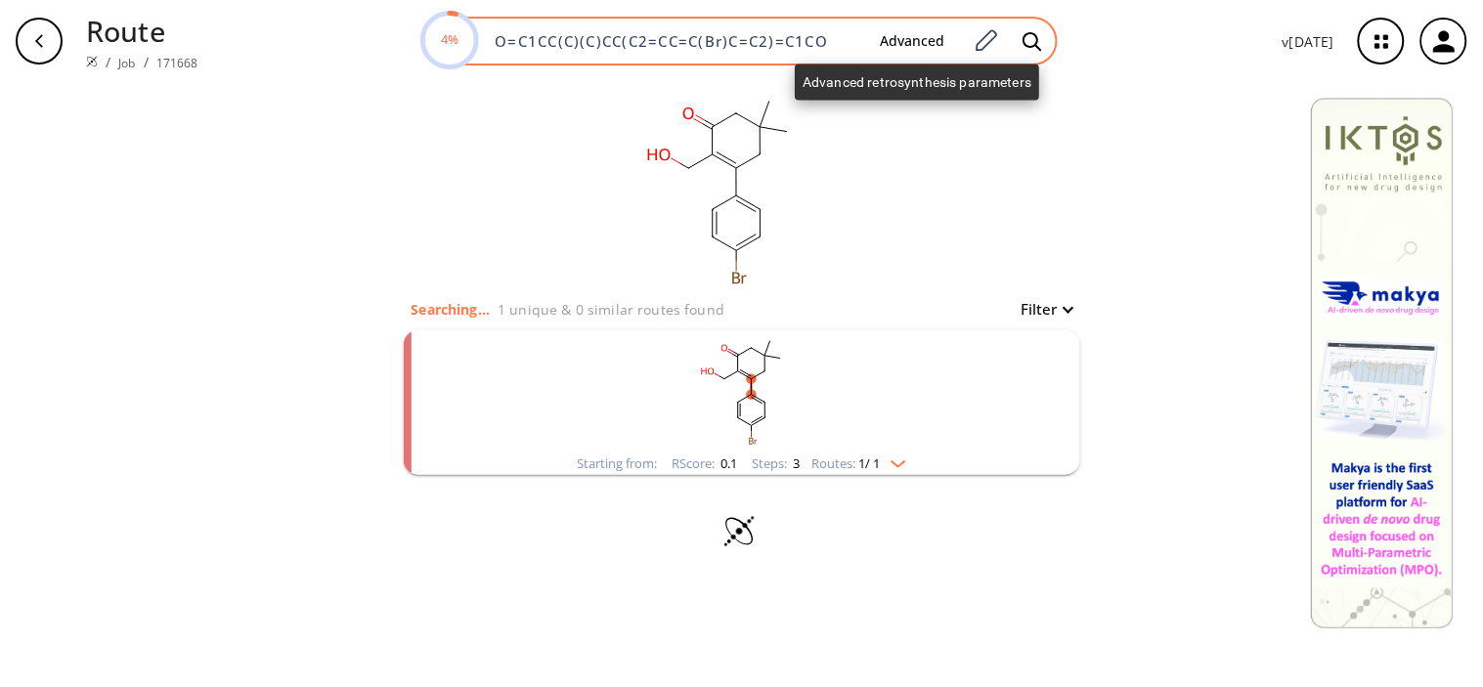
click at [899, 36] on button "Advanced" at bounding box center [912, 41] width 96 height 36
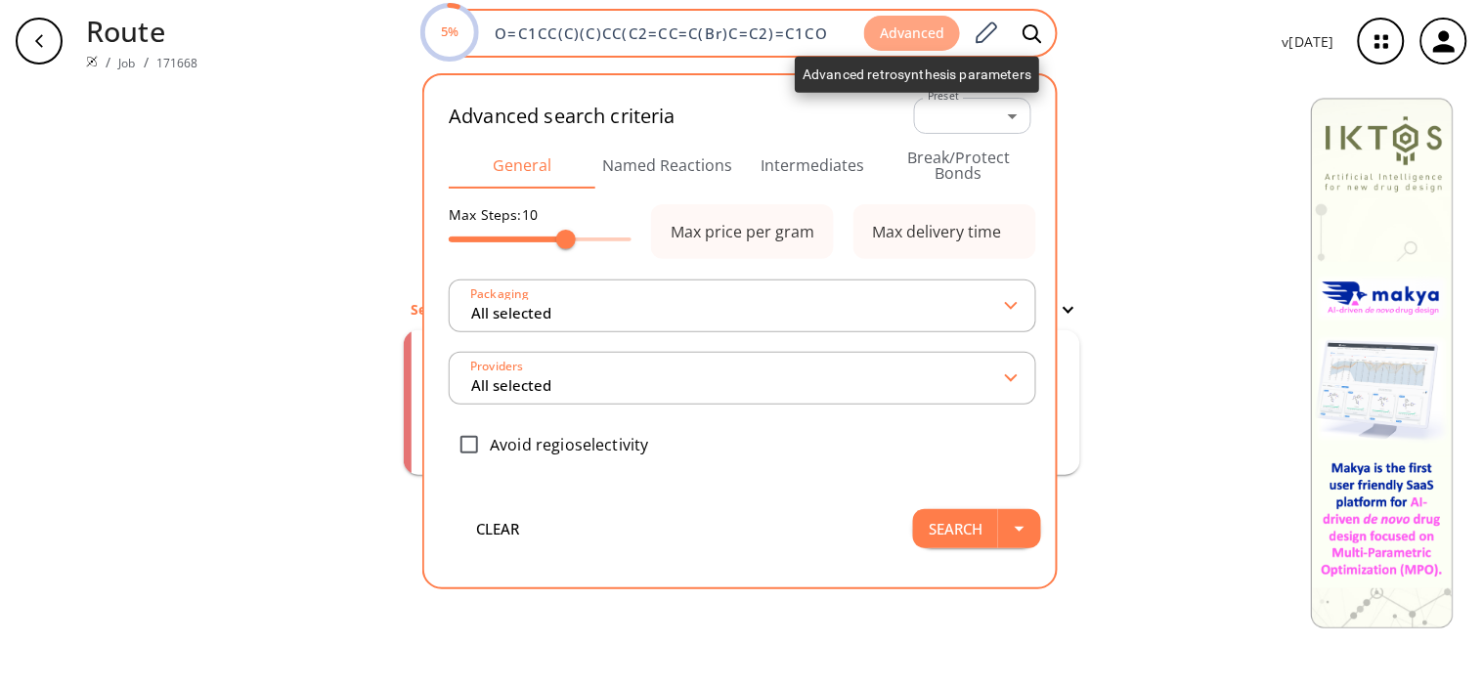
click at [931, 23] on button "Advanced" at bounding box center [912, 34] width 96 height 36
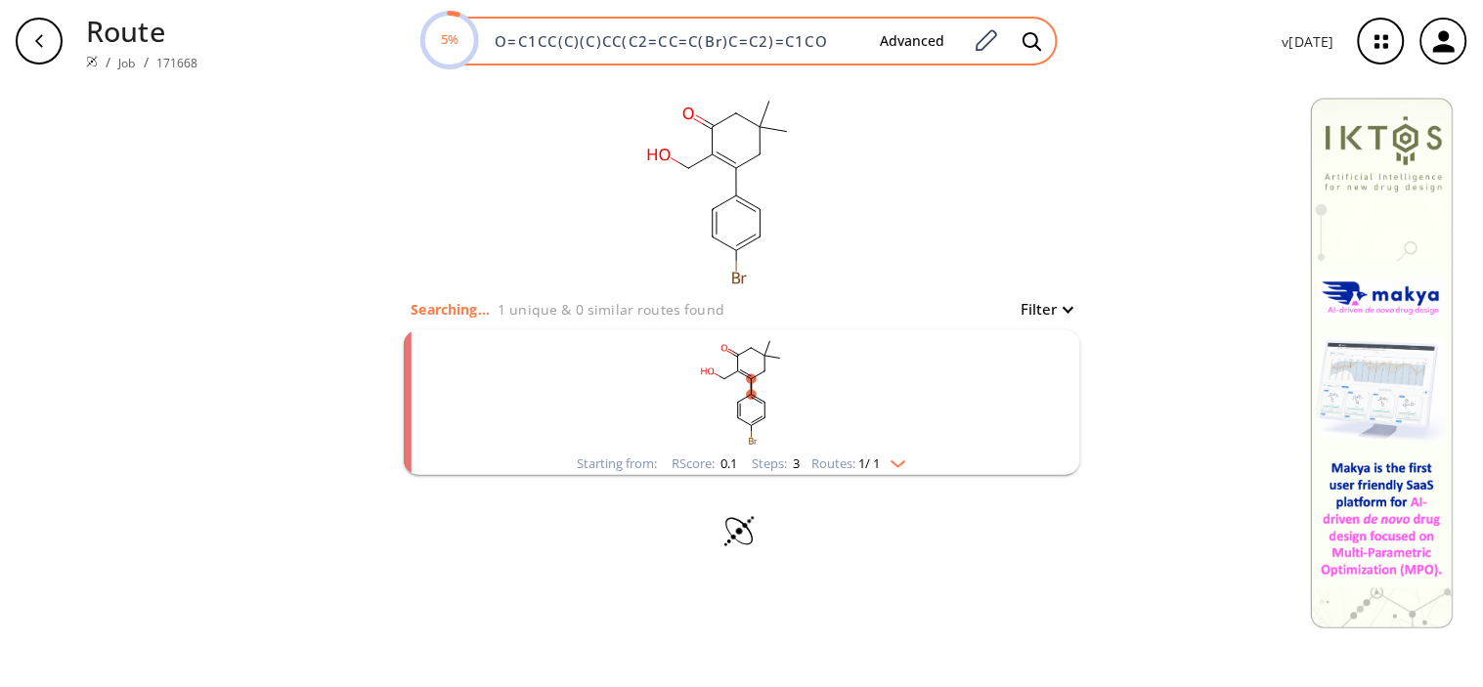
paste input "O=C1CC(C)(C)CC(C2=CC=C(Cl)C=C2)=C1CO"
paste input
type input "O=C1CC(C)(C)CC(C2=CC=C(Cl)C=C2)=C1CO"
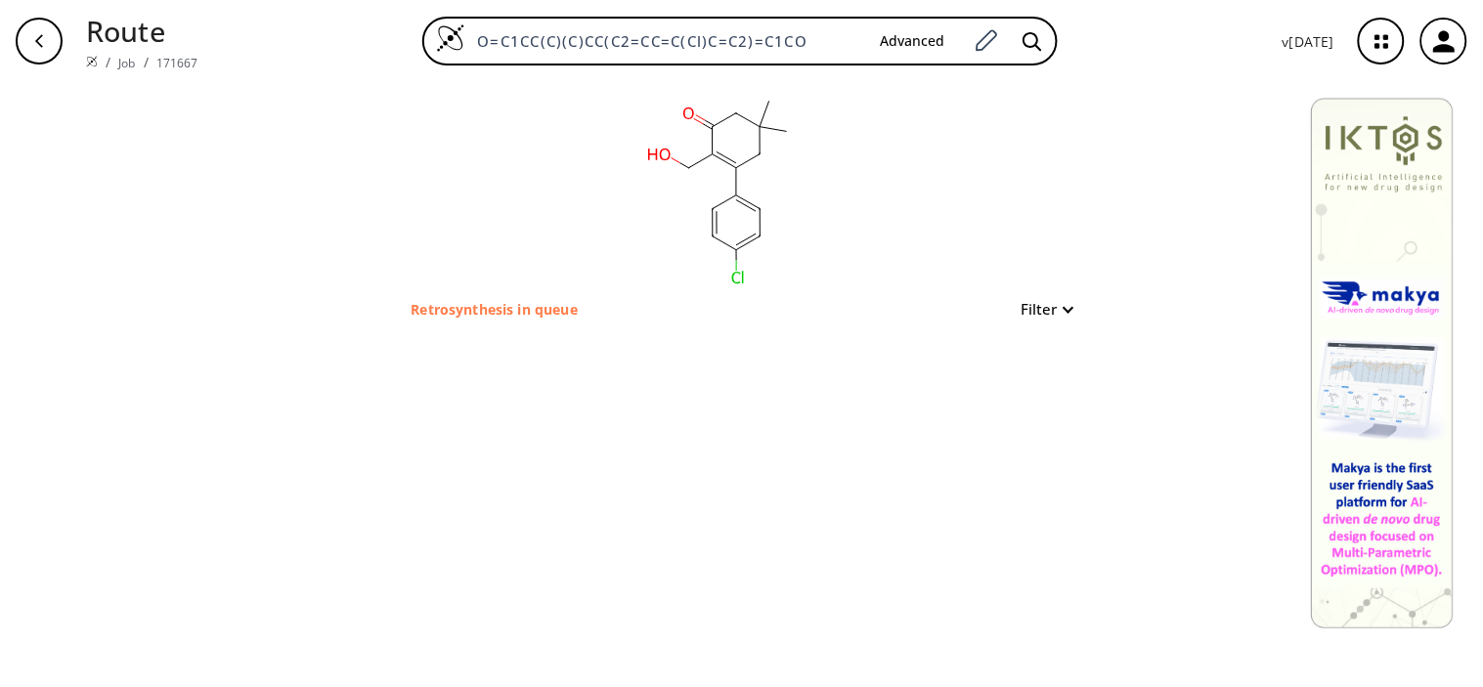
click at [553, 311] on p "Retrosynthesis in queue" at bounding box center [495, 309] width 166 height 21
click at [592, 299] on div "Retrosynthesis in queue Filter" at bounding box center [742, 308] width 661 height 23
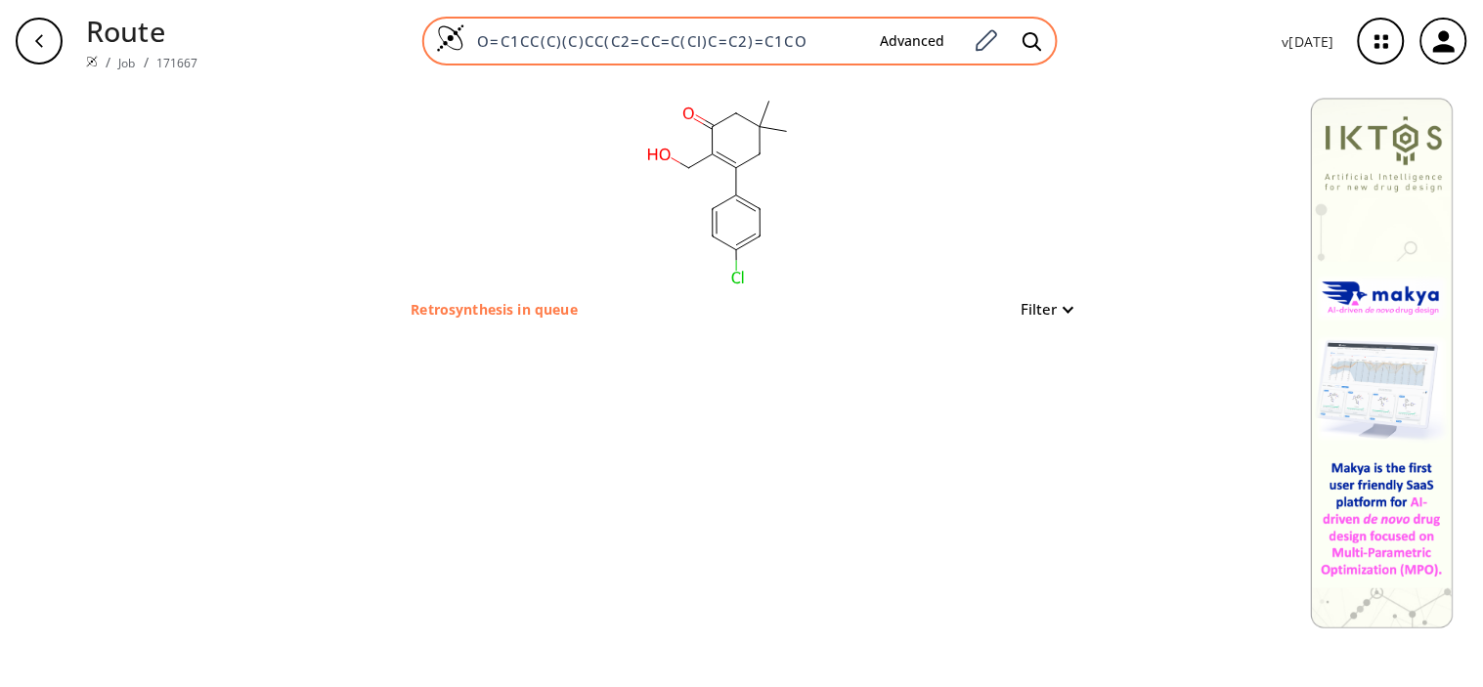
drag, startPoint x: 826, startPoint y: 34, endPoint x: 867, endPoint y: 55, distance: 45.9
click at [827, 37] on input "O=C1CC(C)(C)CC(C2=CC=C(Cl)C=C2)=C1CO" at bounding box center [664, 41] width 399 height 20
click at [1036, 36] on icon at bounding box center [1033, 41] width 20 height 21
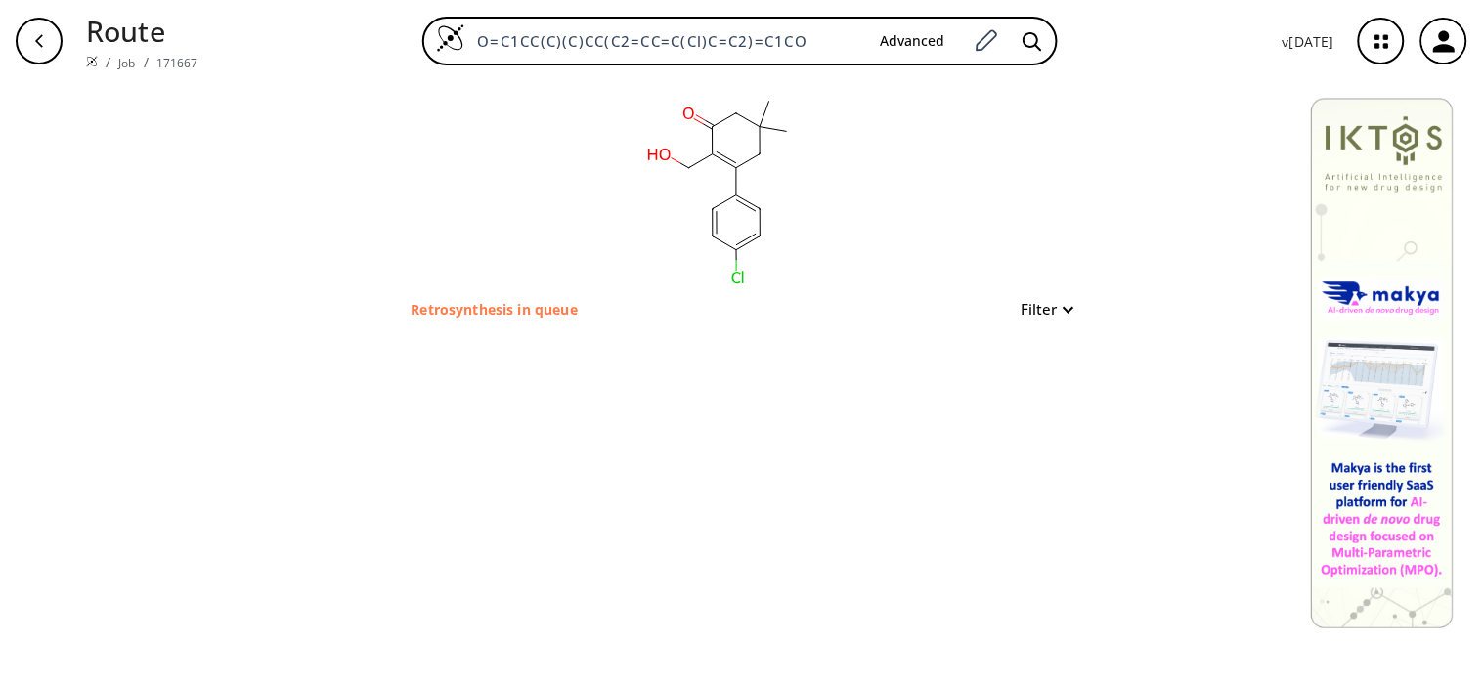
click at [1034, 313] on button "Filter" at bounding box center [1041, 309] width 63 height 15
click at [1034, 313] on div at bounding box center [741, 343] width 1483 height 687
drag, startPoint x: 806, startPoint y: 39, endPoint x: 386, endPoint y: 49, distance: 420.5
click at [386, 49] on div "O=C1CC(C)(C)CC(C2=CC=C(Cl)C=C2)=C1CO Advanced" at bounding box center [740, 41] width 1053 height 49
click at [589, 307] on div "Retrosynthesis in queue Filter" at bounding box center [742, 308] width 661 height 23
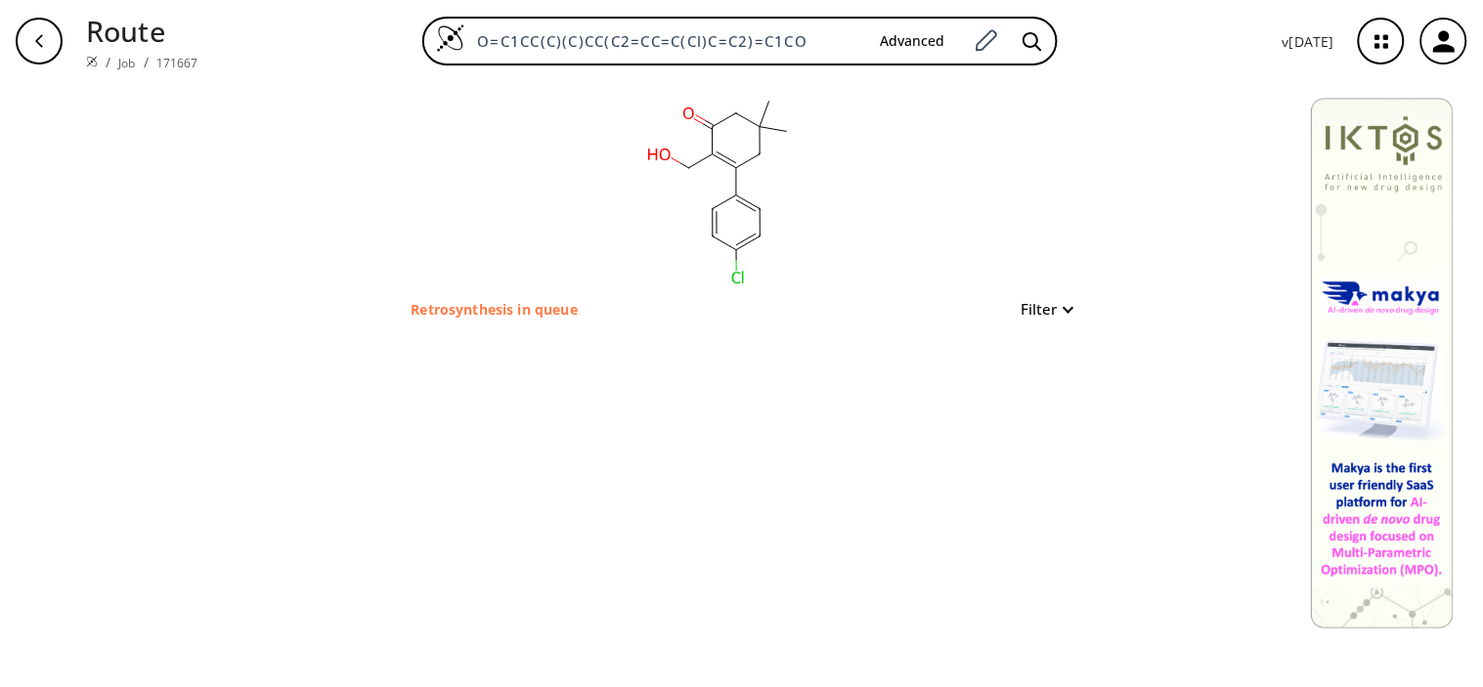
click at [578, 307] on p "Retrosynthesis in queue" at bounding box center [495, 309] width 166 height 21
click at [737, 269] on icon at bounding box center [737, 266] width 0 height 11
click at [745, 286] on rect at bounding box center [719, 189] width 391 height 215
click at [745, 287] on rect at bounding box center [719, 189] width 391 height 215
drag, startPoint x: 767, startPoint y: 141, endPoint x: 727, endPoint y: 151, distance: 41.3
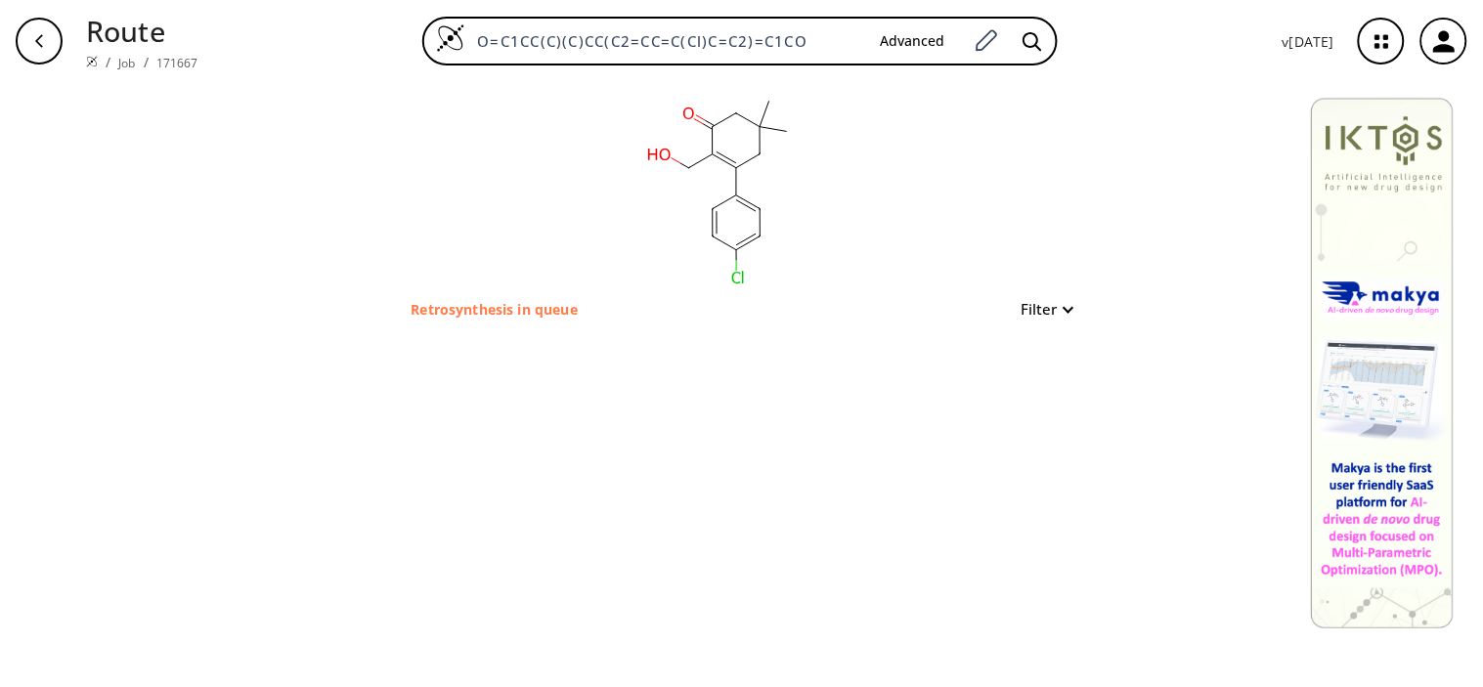
click at [760, 141] on icon at bounding box center [760, 140] width 0 height 27
click at [741, 159] on icon at bounding box center [747, 161] width 23 height 14
